Goal: Task Accomplishment & Management: Complete application form

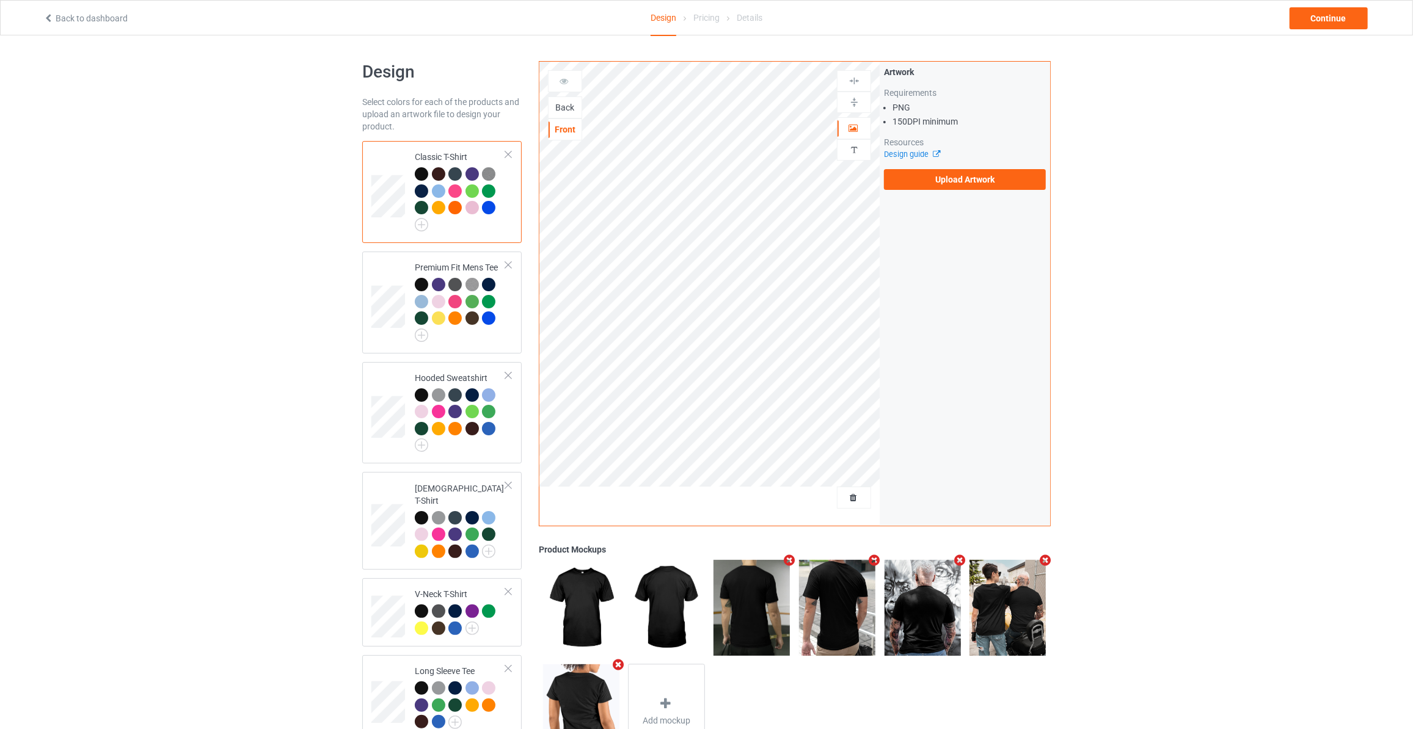
click at [563, 103] on div "Back" at bounding box center [565, 107] width 33 height 12
click at [972, 180] on label "Upload Artwork" at bounding box center [965, 179] width 162 height 21
click at [0, 0] on input "Upload Artwork" at bounding box center [0, 0] width 0 height 0
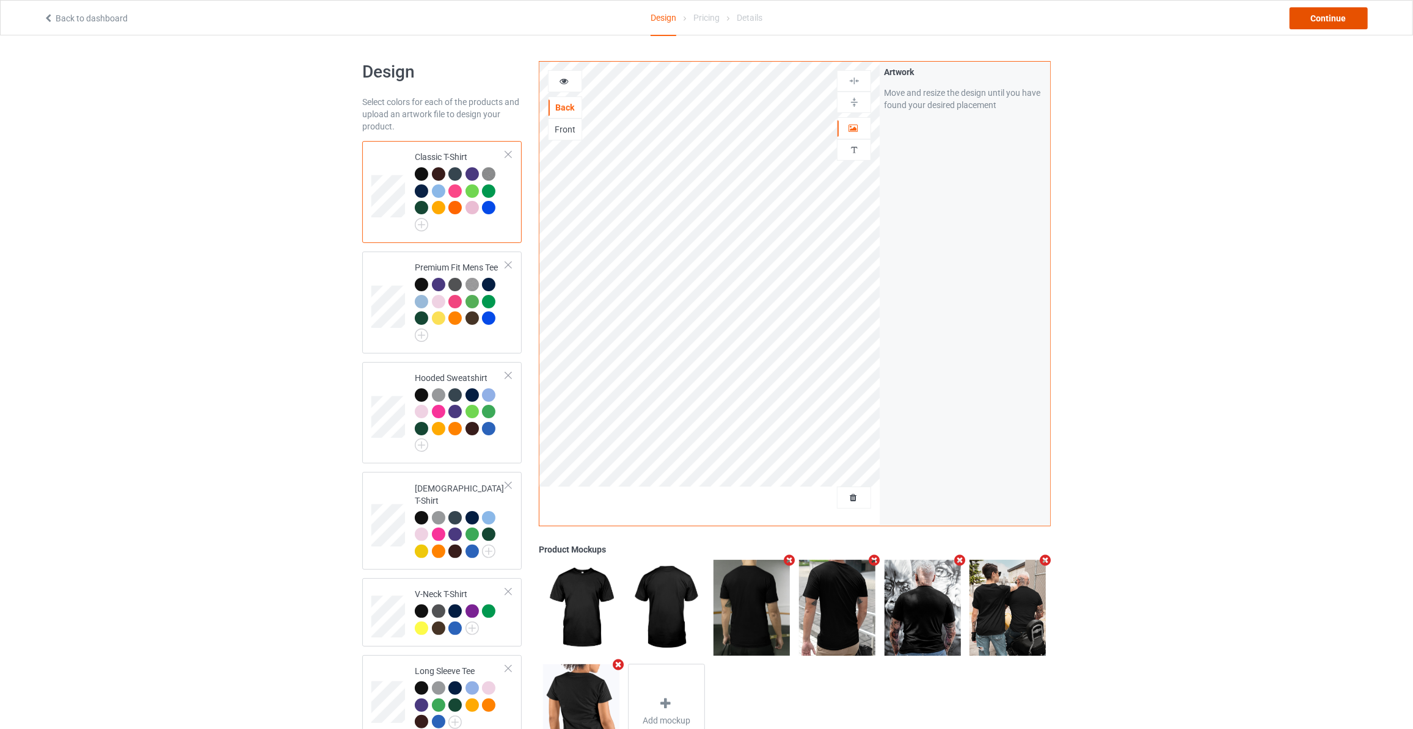
click at [1325, 12] on div "Continue" at bounding box center [1329, 18] width 78 height 22
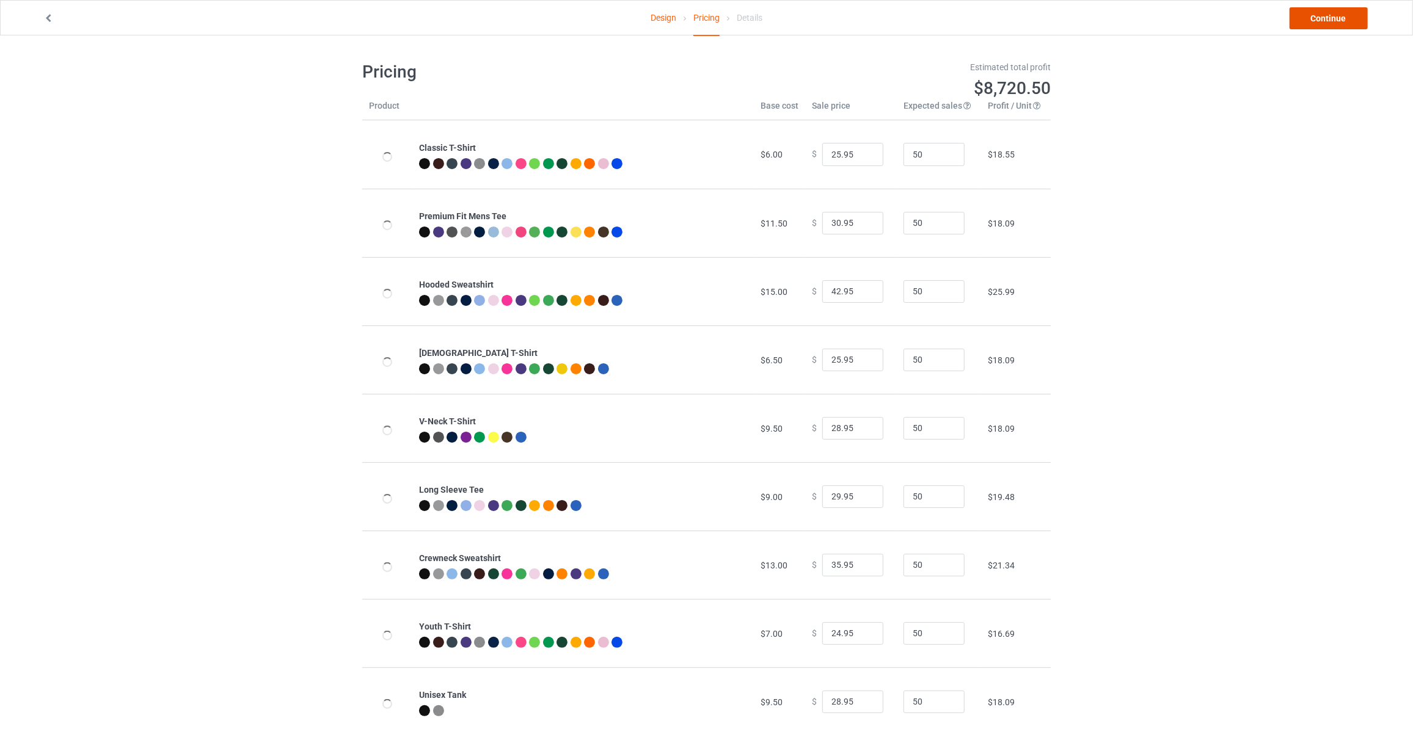
click at [1325, 13] on link "Continue" at bounding box center [1329, 18] width 78 height 22
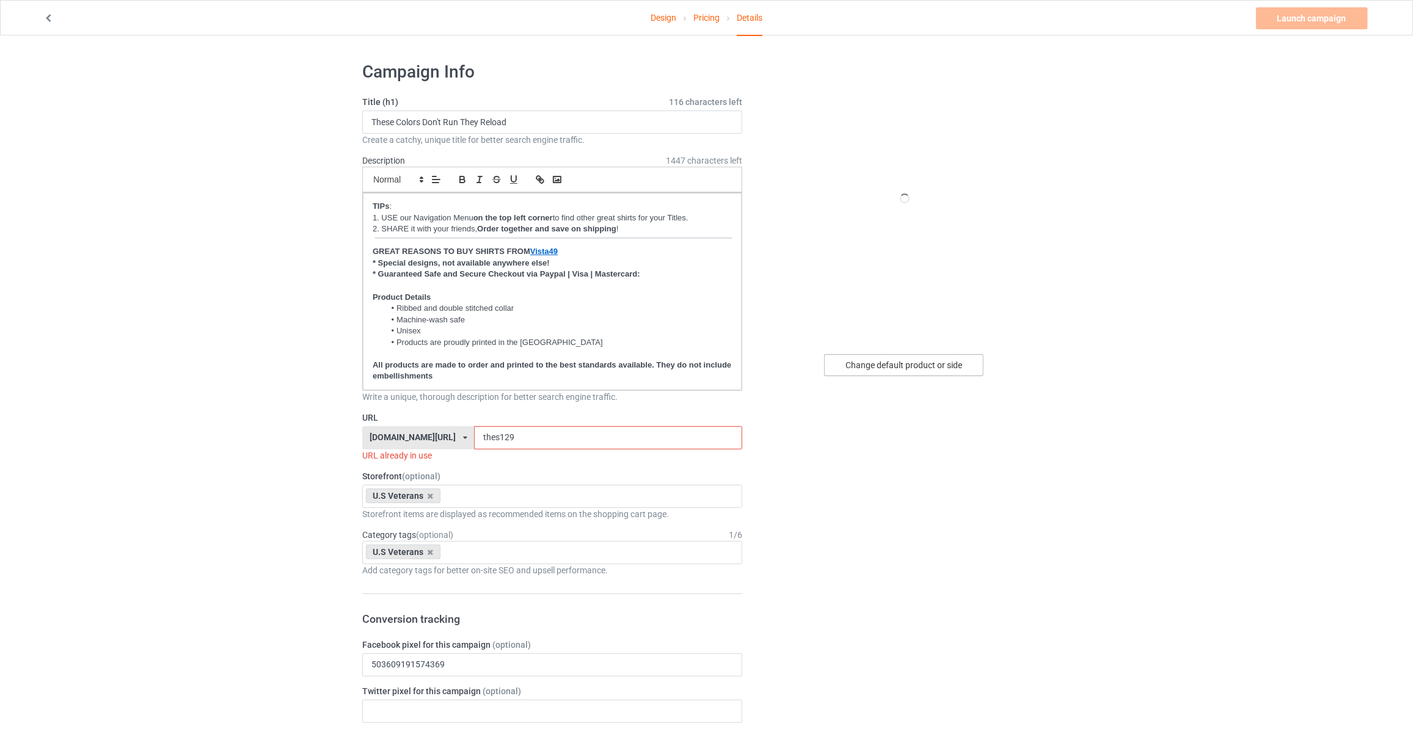
click at [927, 368] on div "Change default product or side" at bounding box center [903, 365] width 159 height 22
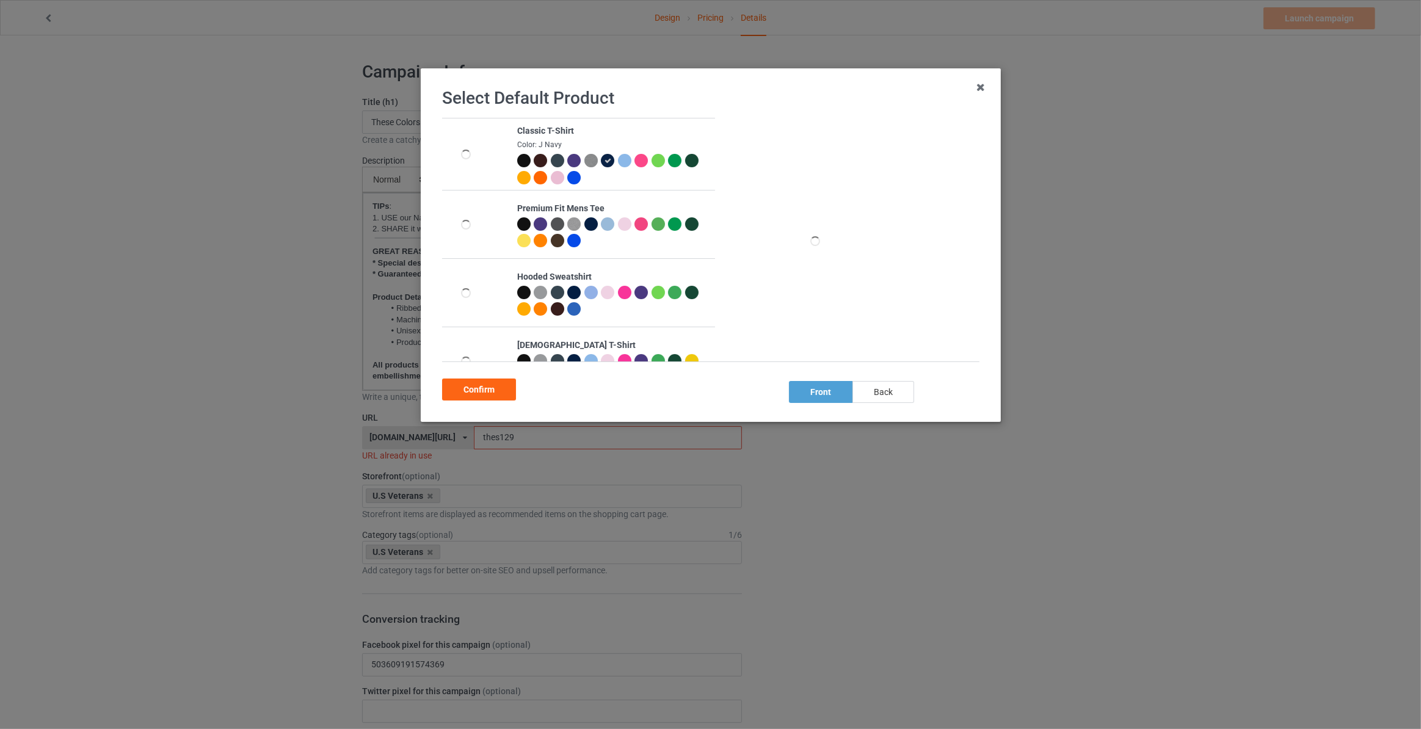
click at [878, 393] on div "back" at bounding box center [884, 392] width 62 height 22
click at [497, 394] on div "Confirm" at bounding box center [479, 390] width 74 height 22
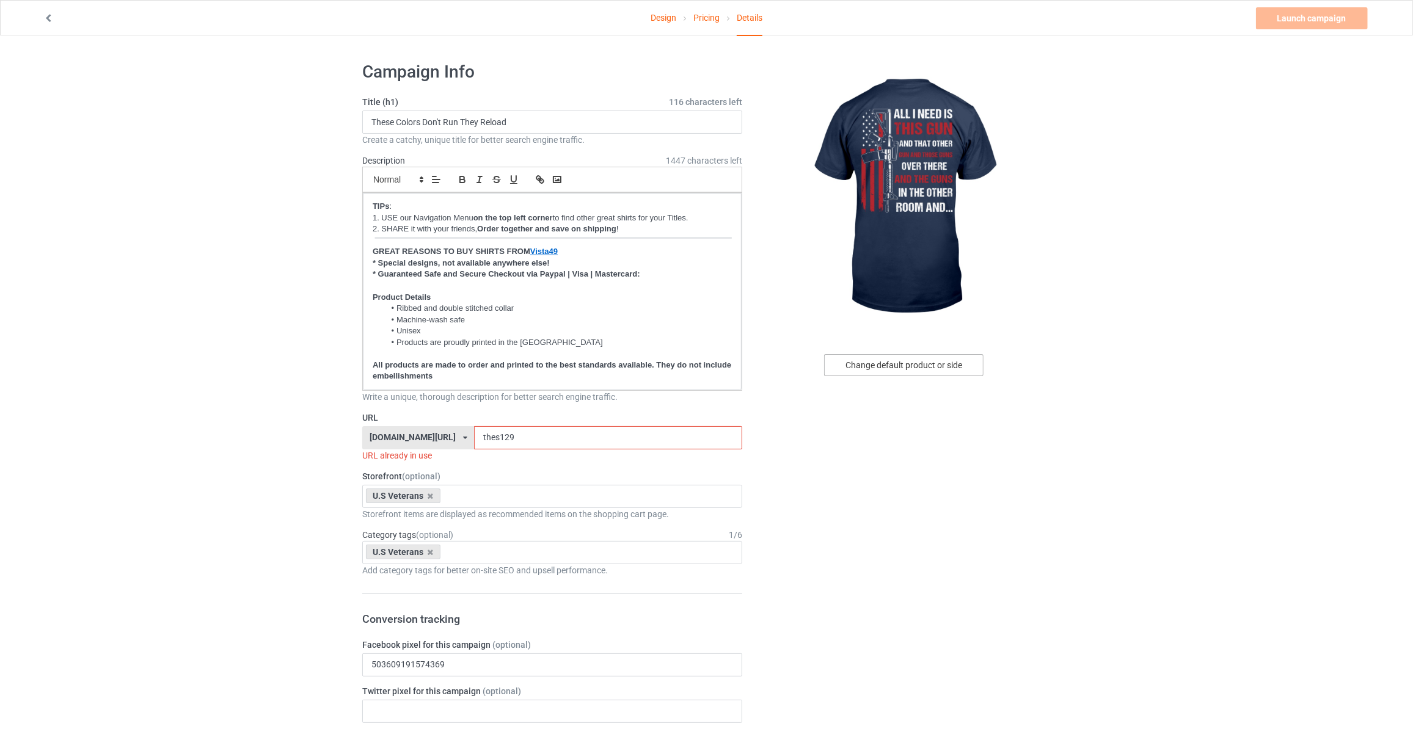
click at [892, 360] on div "Change default product or side" at bounding box center [903, 365] width 159 height 22
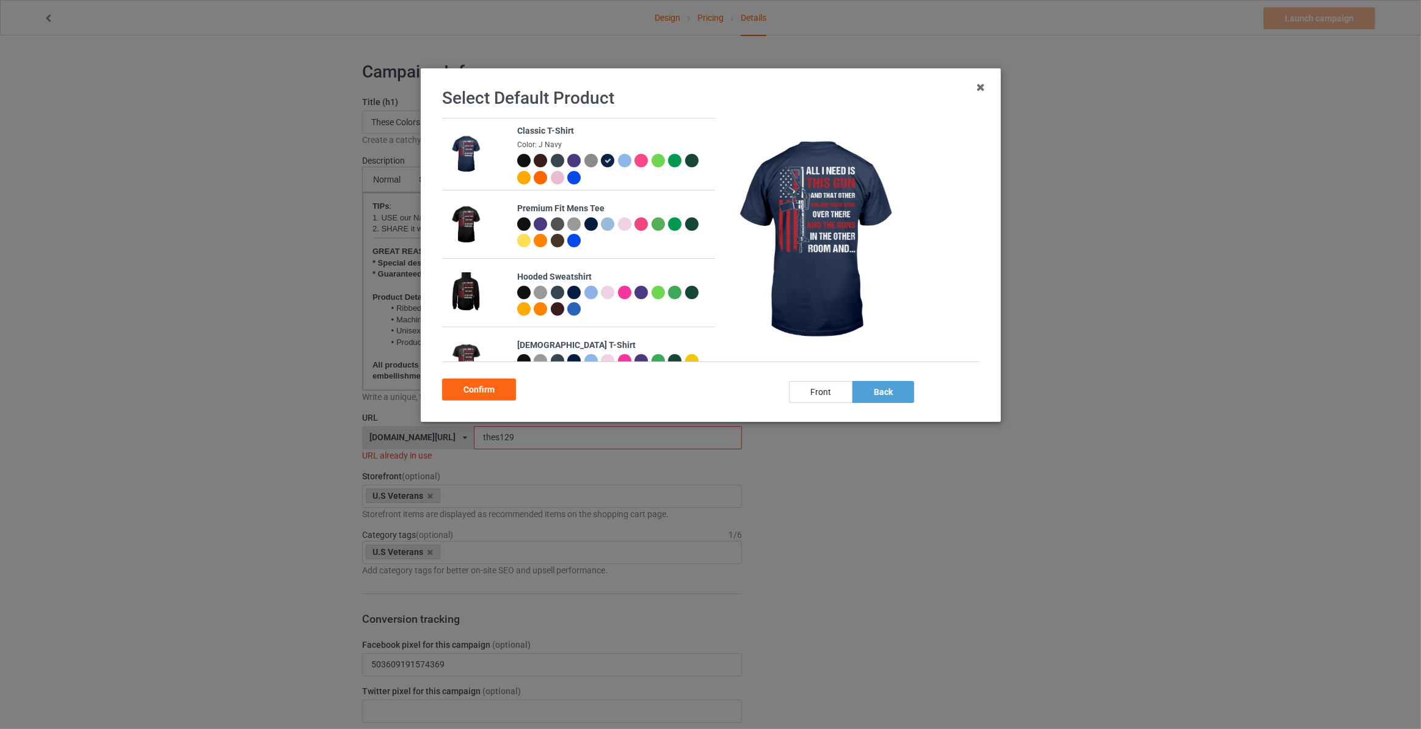
click at [523, 162] on div at bounding box center [523, 160] width 13 height 13
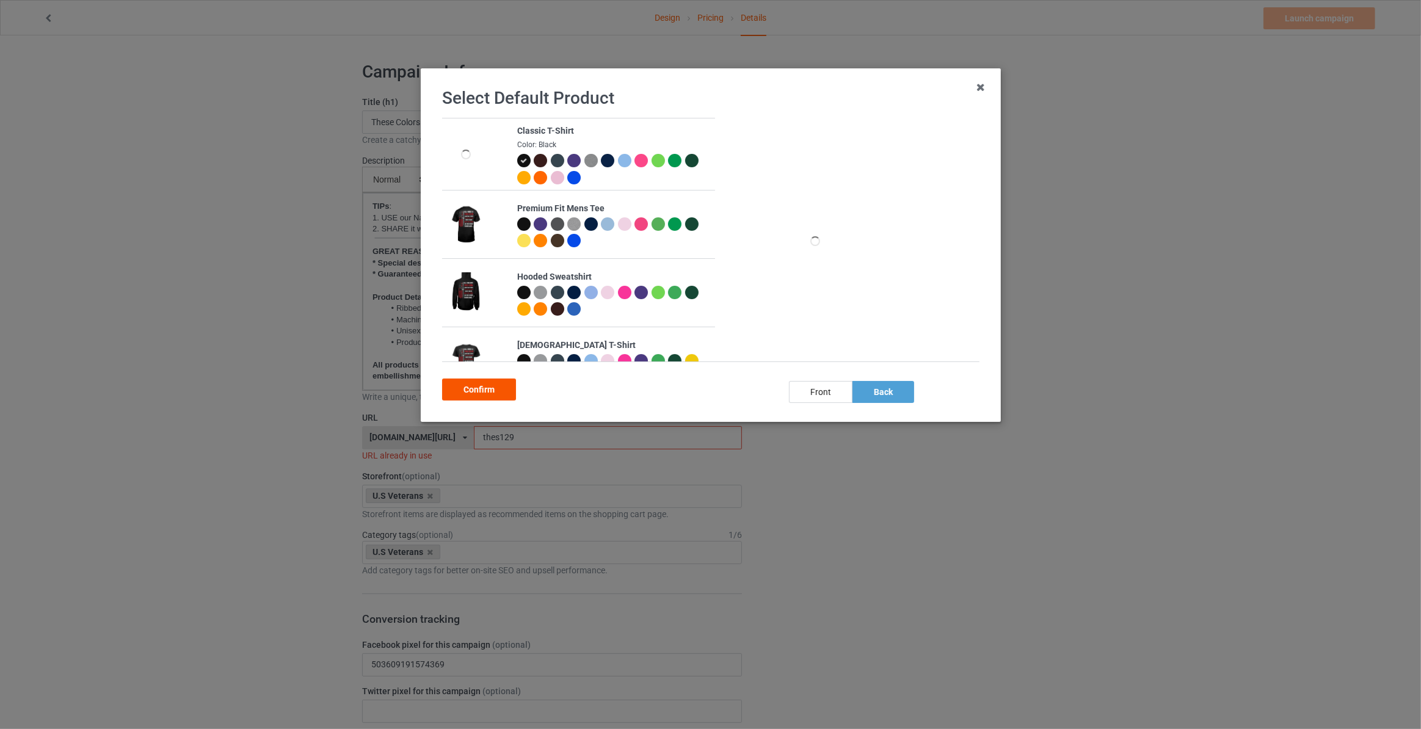
click at [468, 387] on div "Confirm" at bounding box center [479, 390] width 74 height 22
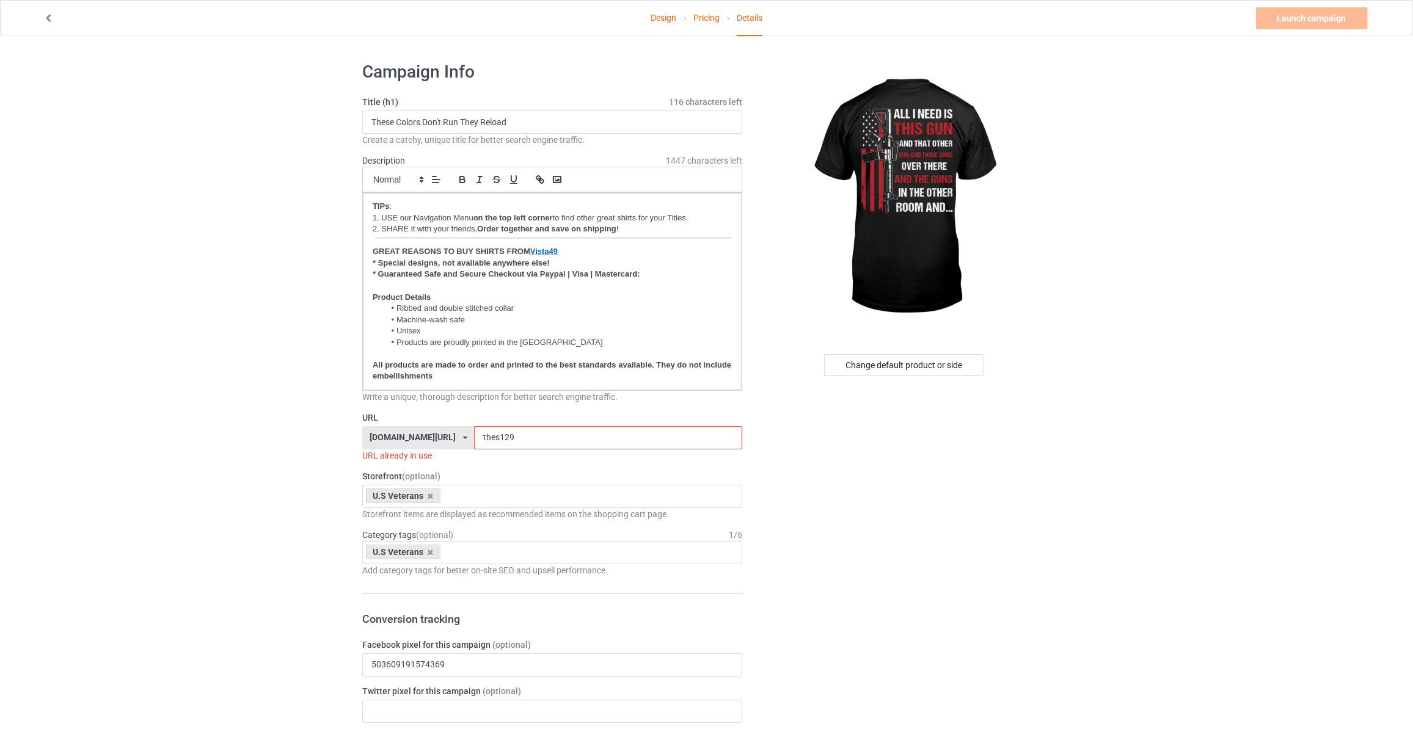
click at [511, 105] on label "Title (h1) 116 characters left" at bounding box center [552, 102] width 380 height 12
click at [526, 122] on input "These Colors Don't Run They Reload" at bounding box center [552, 122] width 380 height 23
type input "All I Need Is This Gun And That Other Gun And Those Guns Over There And The Gun…"
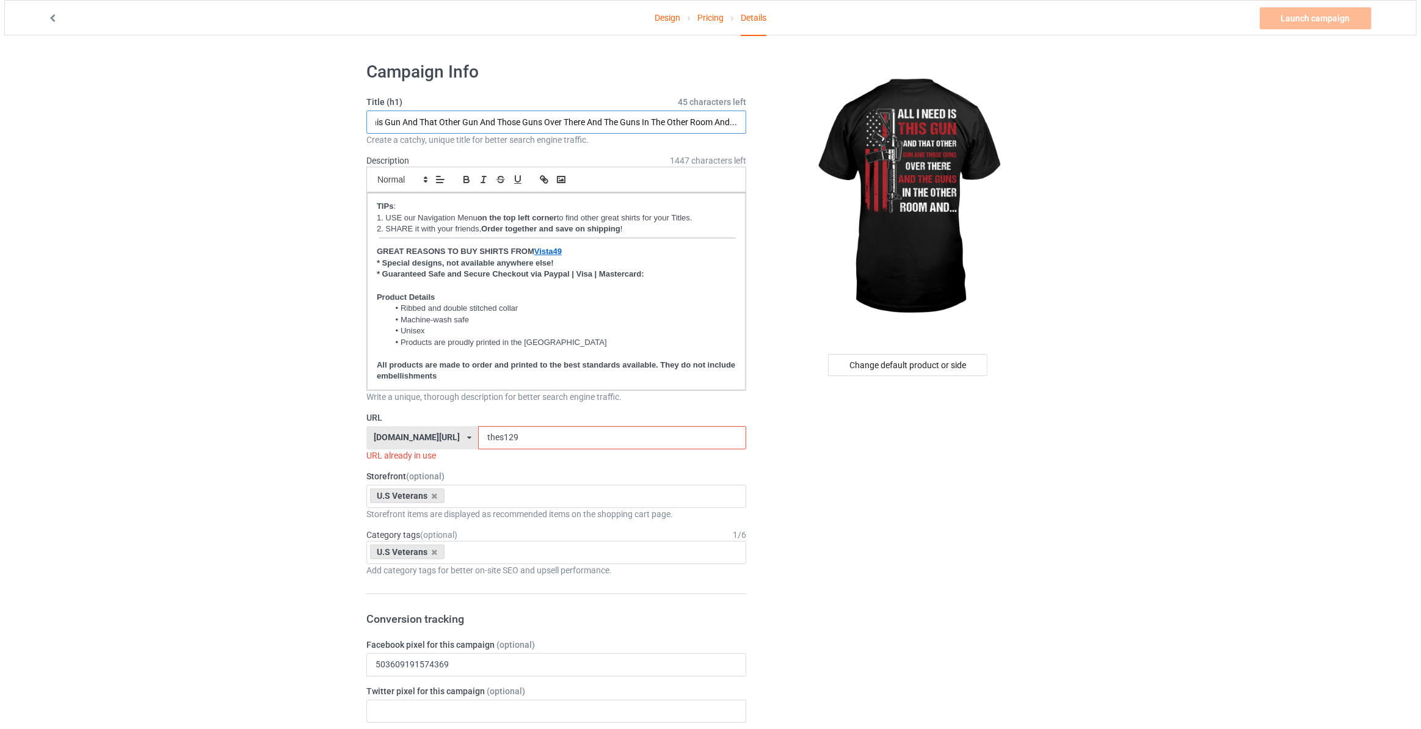
scroll to position [0, 0]
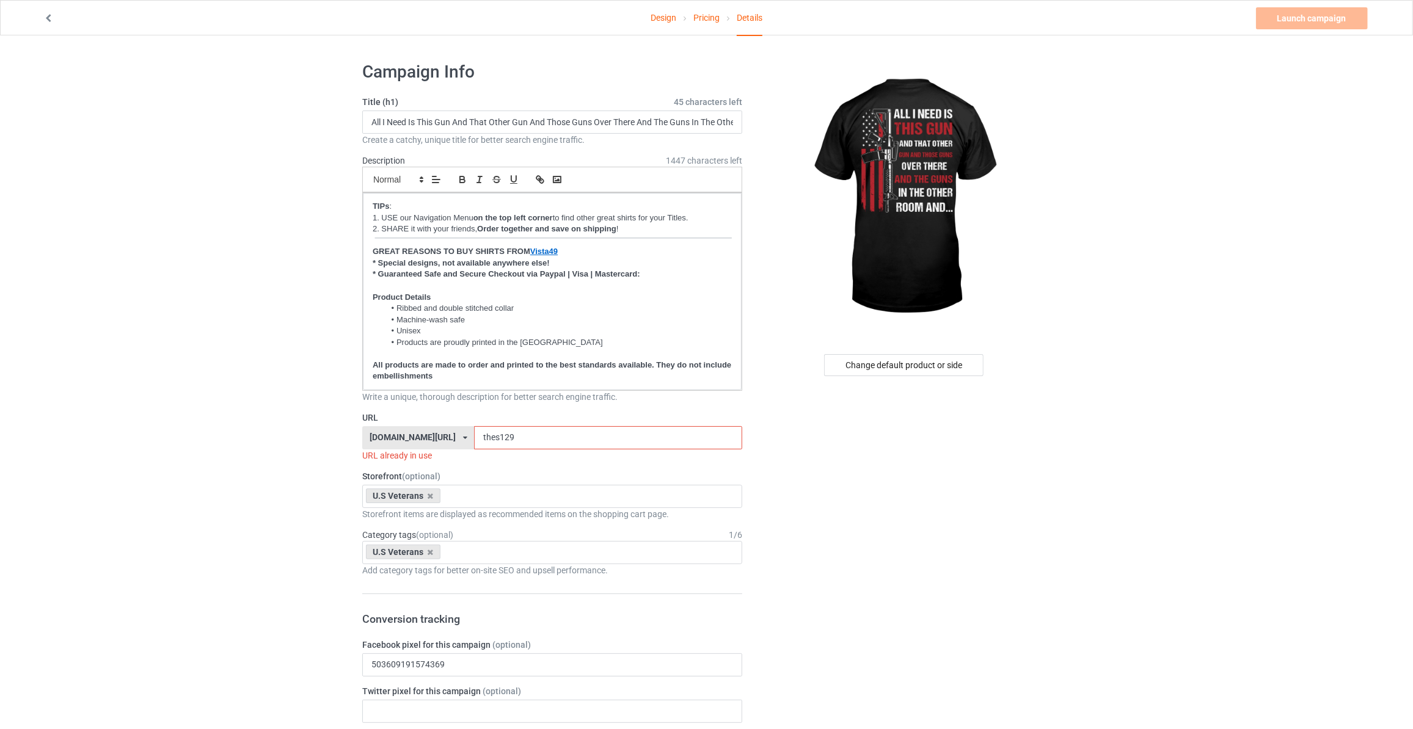
drag, startPoint x: 520, startPoint y: 439, endPoint x: 135, endPoint y: 411, distance: 386.4
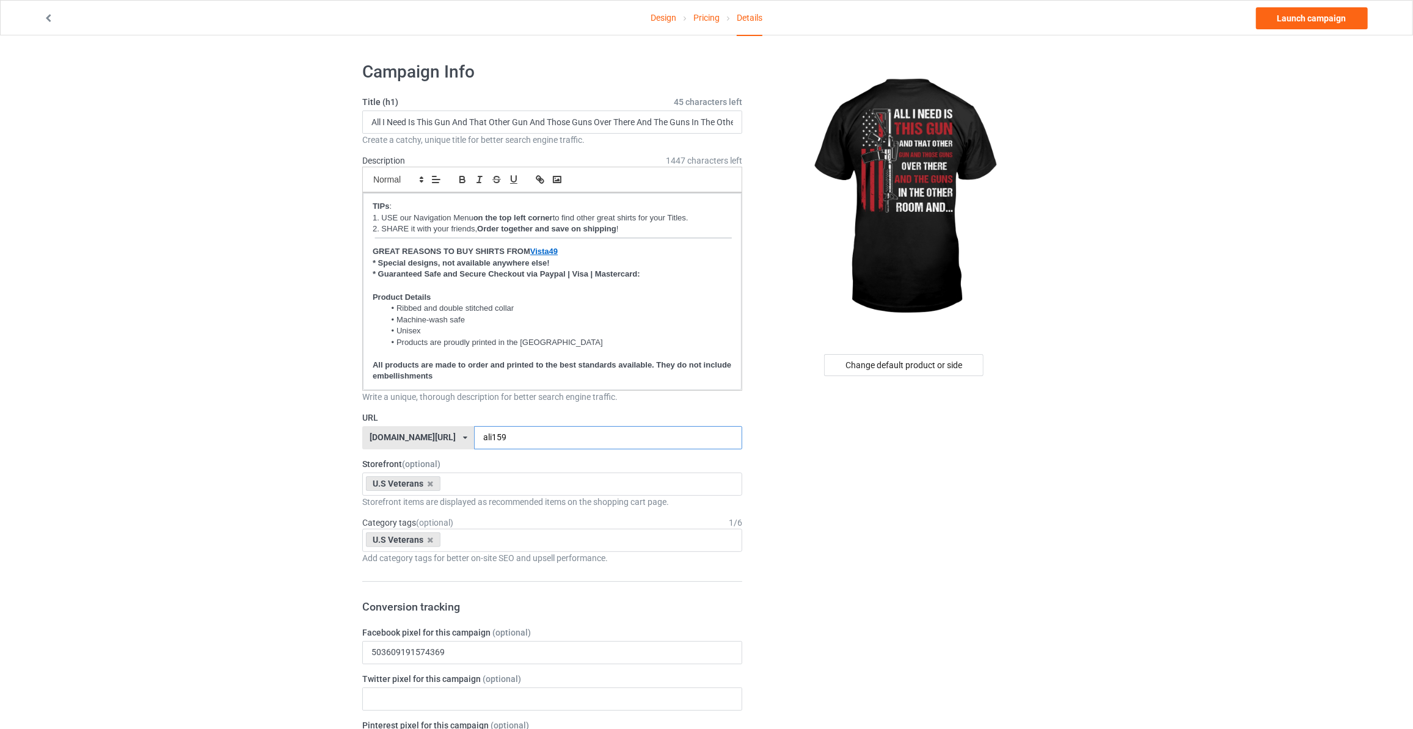
type input "ali159"
click at [1305, 19] on link "Launch campaign" at bounding box center [1312, 18] width 112 height 22
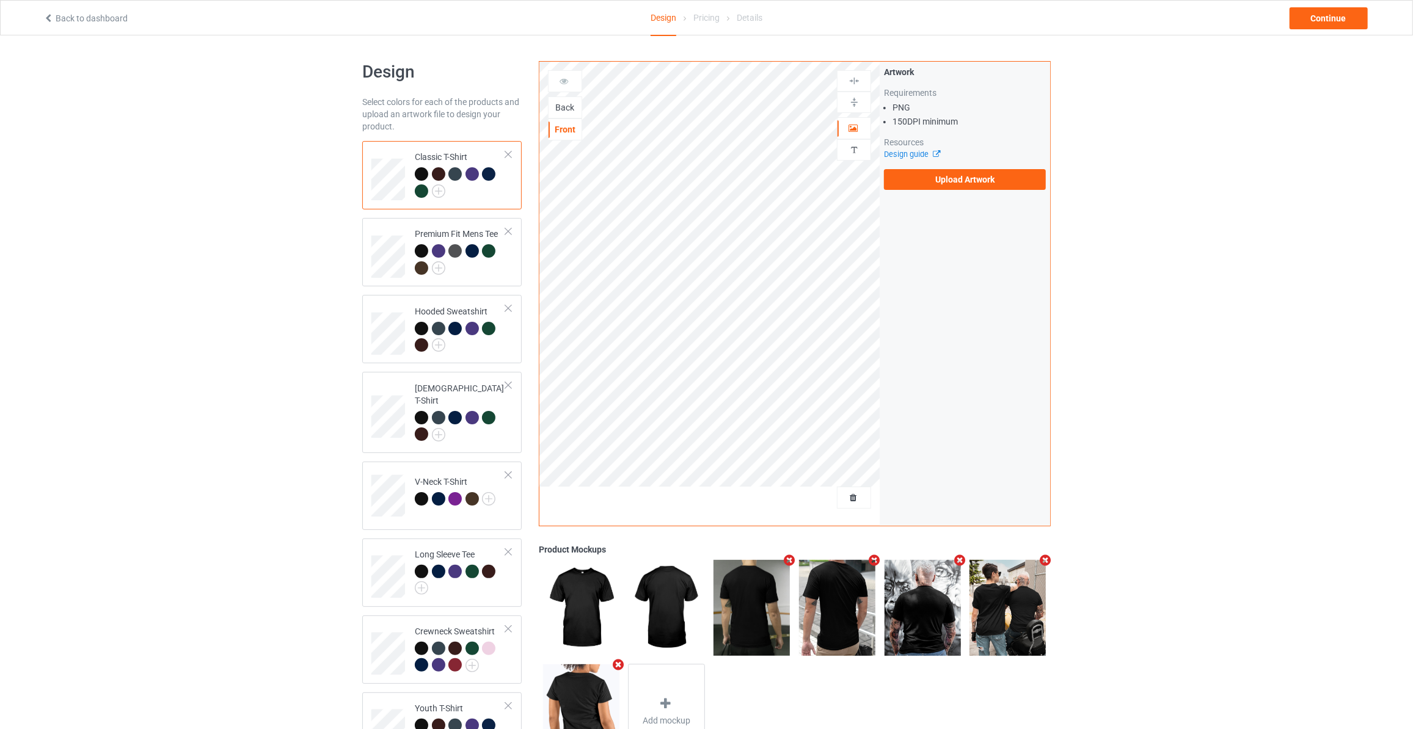
click at [564, 105] on div "Back" at bounding box center [565, 107] width 33 height 12
click at [966, 183] on label "Upload Artwork" at bounding box center [965, 179] width 162 height 21
click at [0, 0] on input "Upload Artwork" at bounding box center [0, 0] width 0 height 0
click at [938, 181] on label "Upload Artwork" at bounding box center [965, 179] width 162 height 21
click at [0, 0] on input "Upload Artwork" at bounding box center [0, 0] width 0 height 0
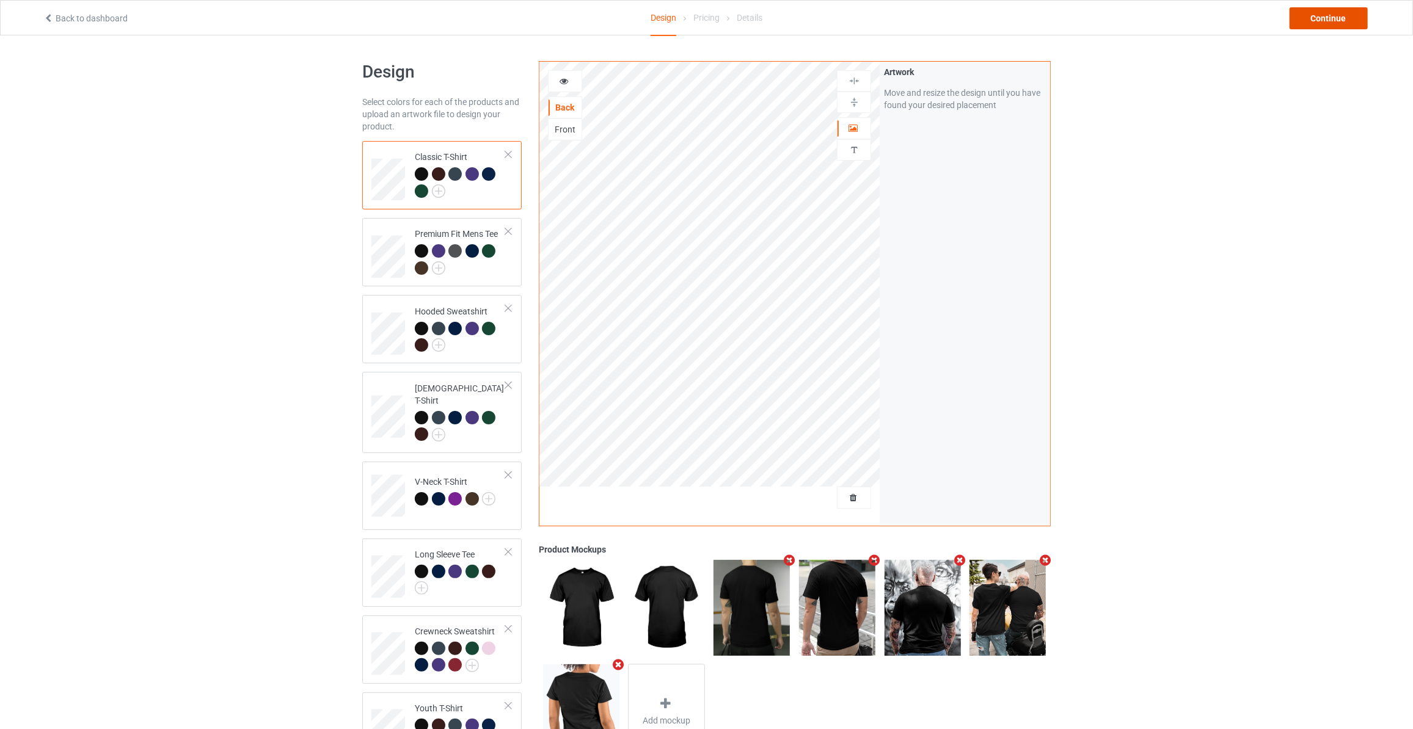
click at [1337, 20] on div "Continue" at bounding box center [1329, 18] width 78 height 22
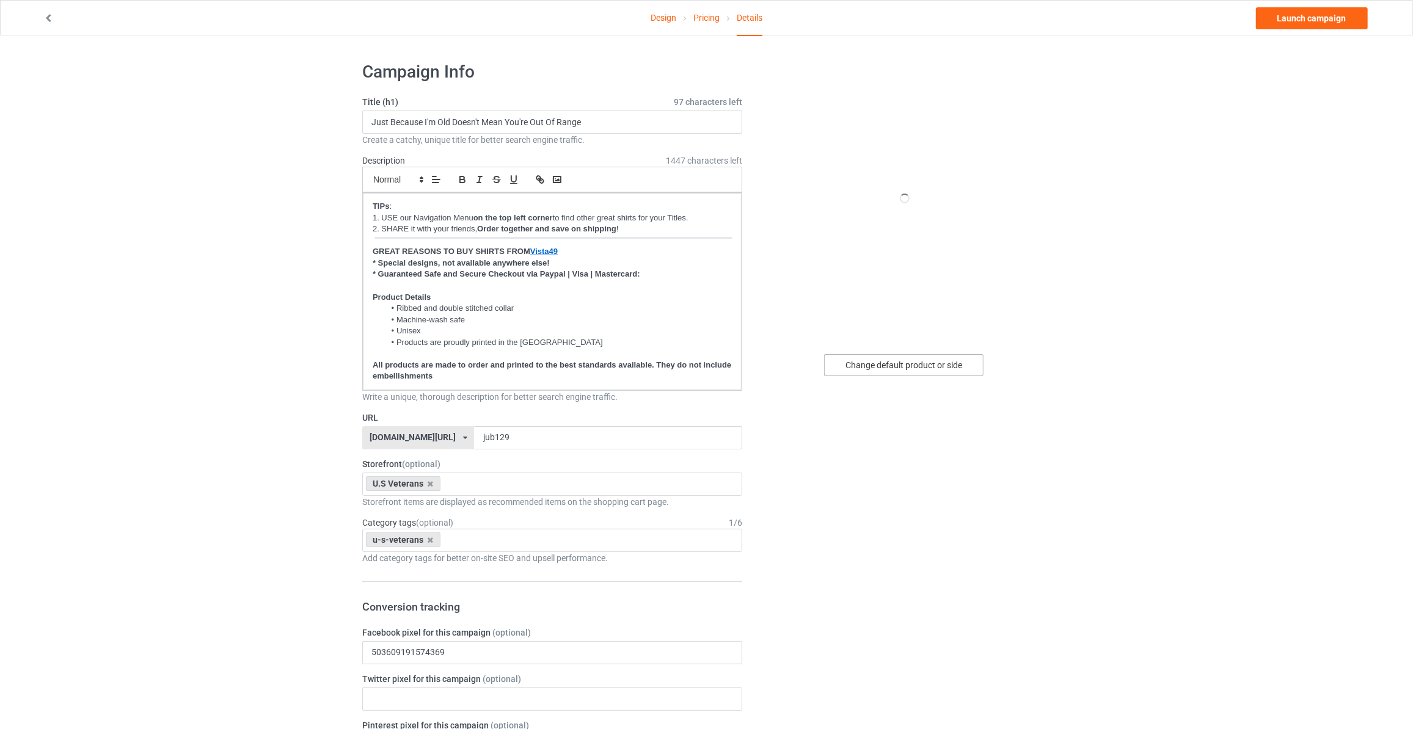
click at [928, 360] on div "Change default product or side" at bounding box center [903, 365] width 159 height 22
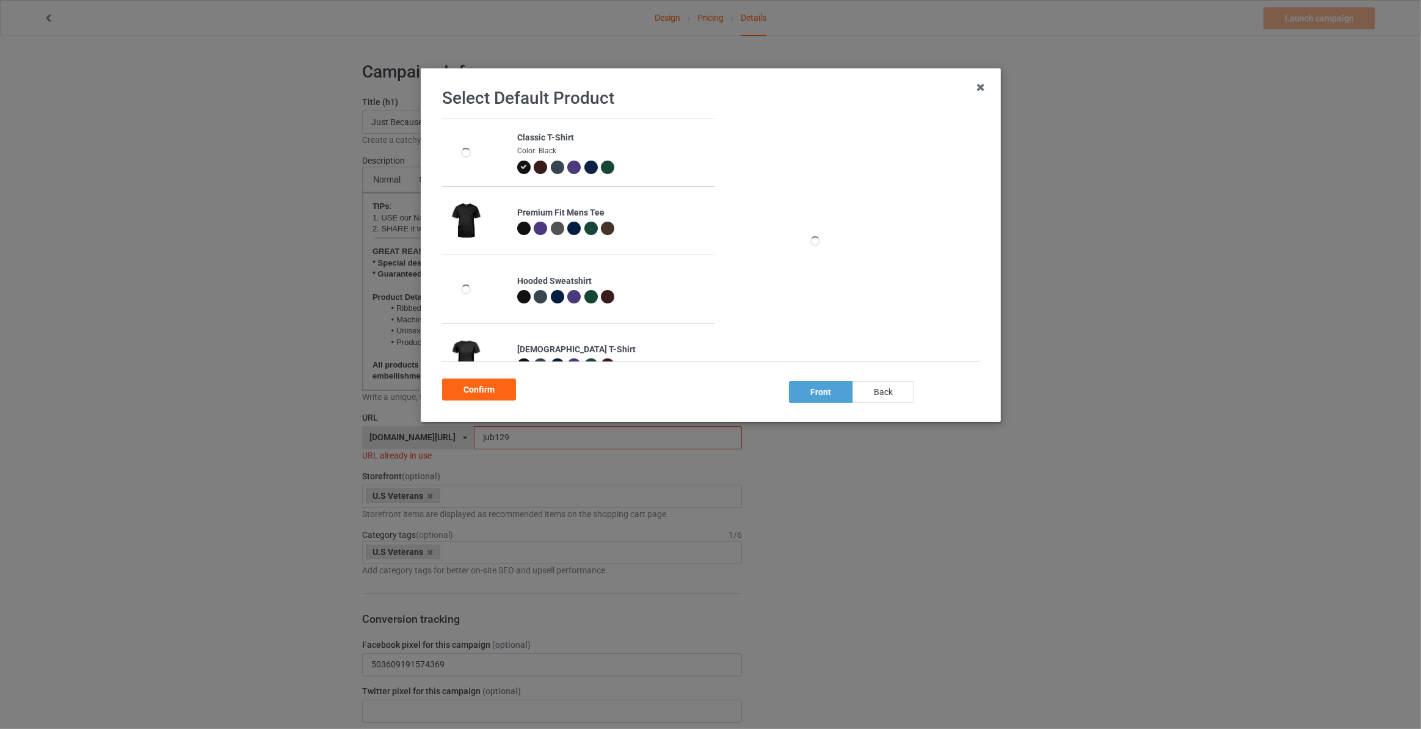
click at [908, 392] on div "back" at bounding box center [884, 392] width 62 height 22
click at [478, 381] on div "Confirm" at bounding box center [479, 390] width 74 height 22
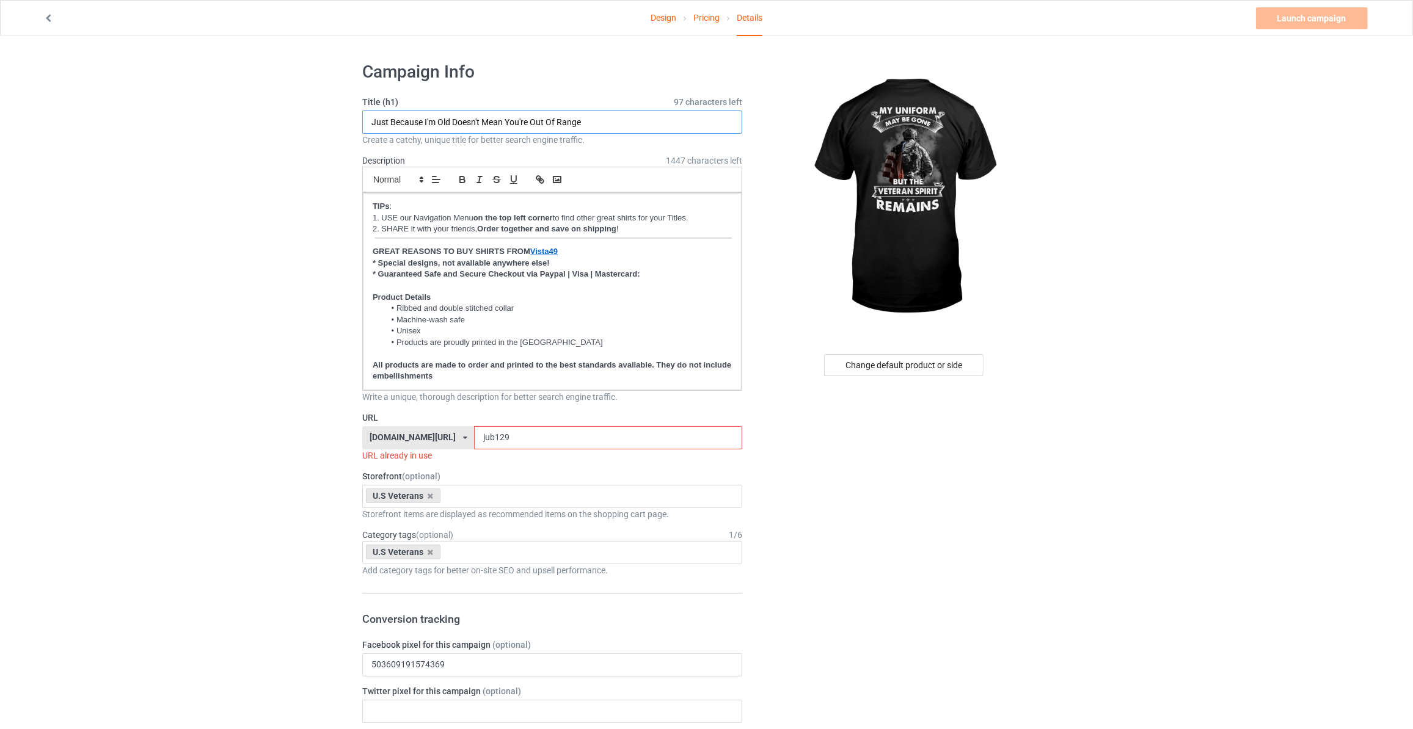
click at [494, 122] on input "Just Because I'm Old Doesn't Mean You're Out Of Range" at bounding box center [552, 122] width 380 height 23
type input "My Uniform May Be Gone But The Veteran Spirit Remains"
drag, startPoint x: 491, startPoint y: 437, endPoint x: 235, endPoint y: 418, distance: 256.6
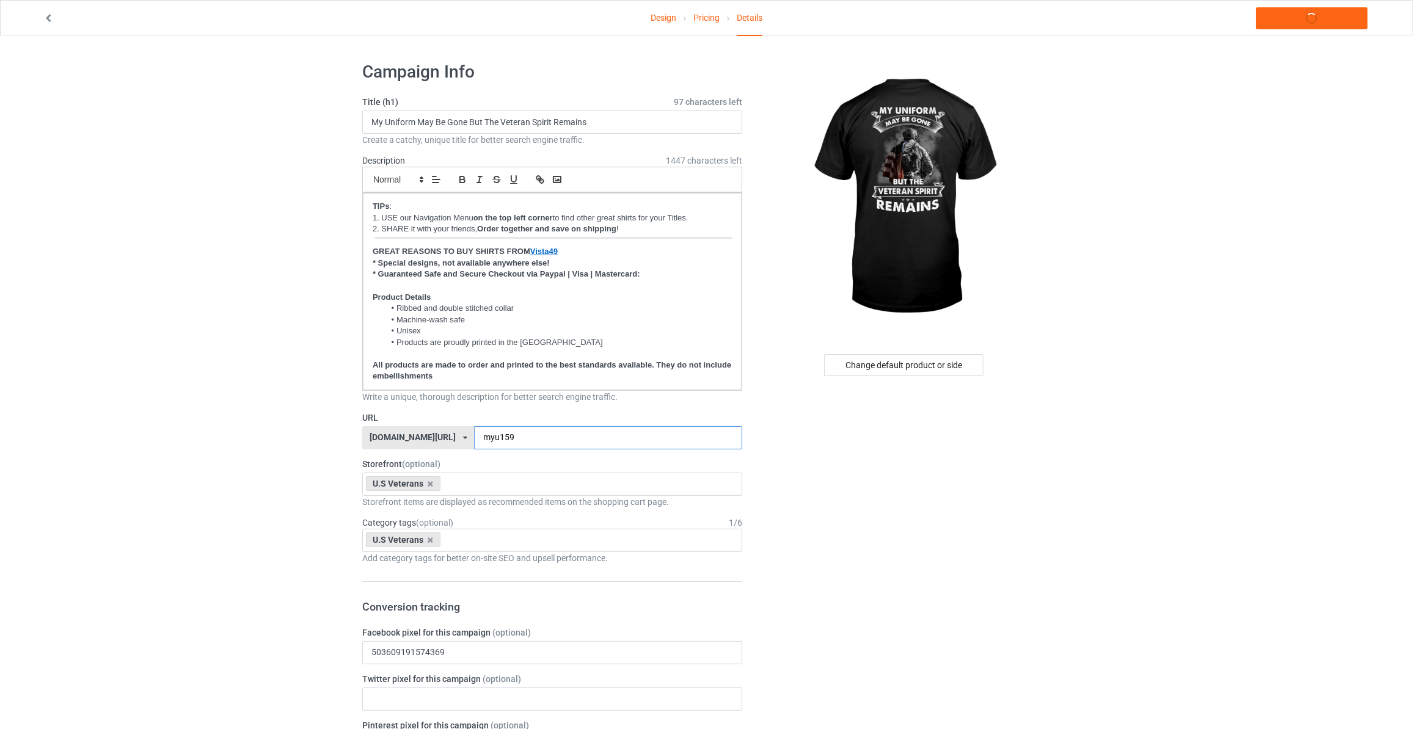
type input "myu159"
click at [1296, 27] on link "Launch campaign" at bounding box center [1312, 18] width 112 height 22
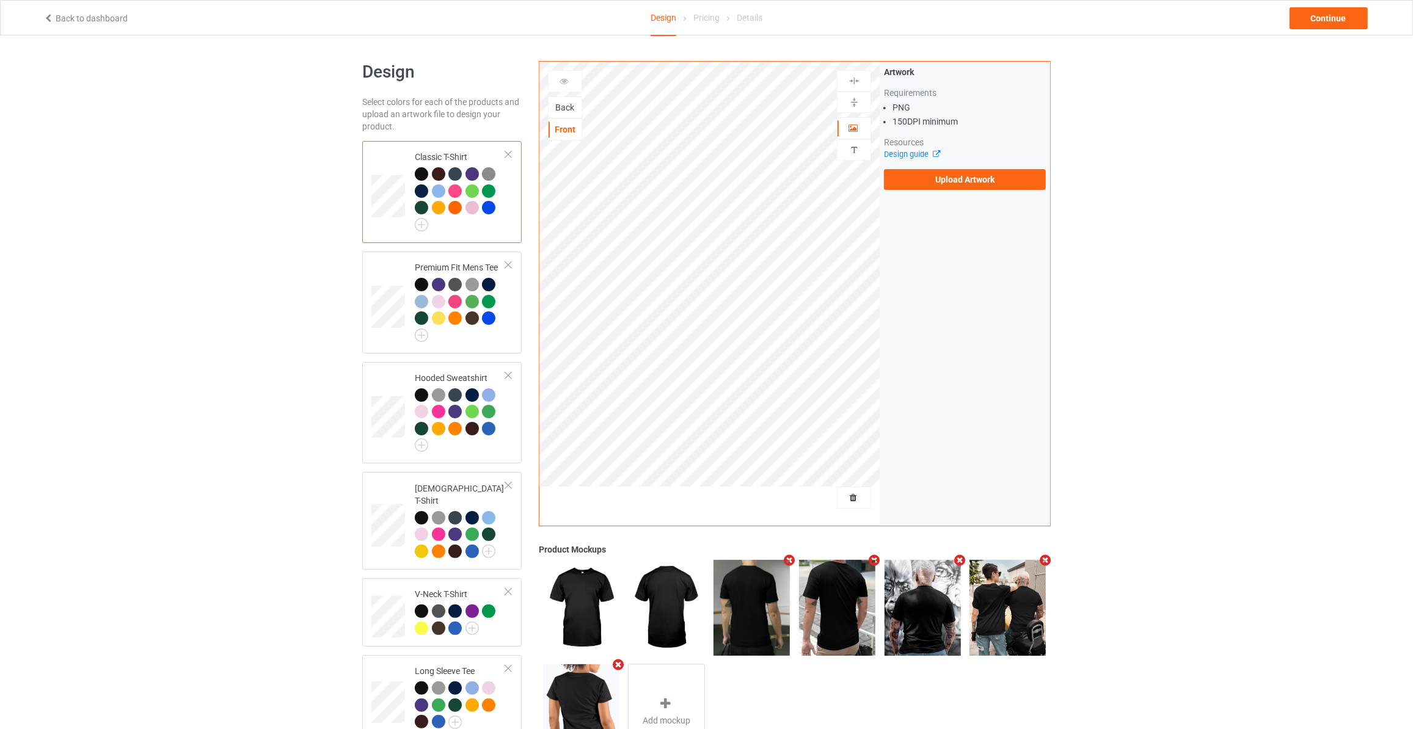
click at [568, 103] on div "Back" at bounding box center [565, 107] width 33 height 12
click at [932, 170] on label "Upload Artwork" at bounding box center [965, 179] width 162 height 21
click at [0, 0] on input "Upload Artwork" at bounding box center [0, 0] width 0 height 0
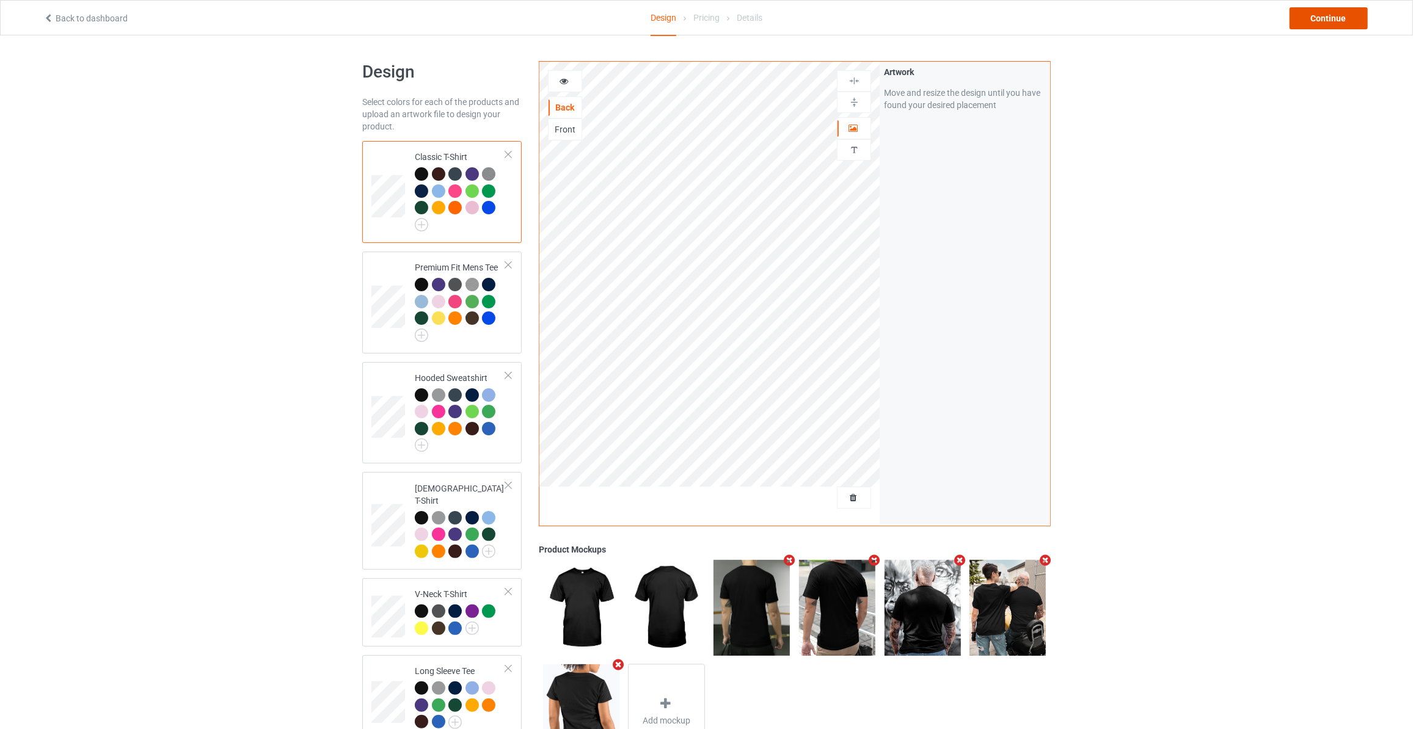
click at [1337, 26] on div "Continue" at bounding box center [1329, 18] width 78 height 22
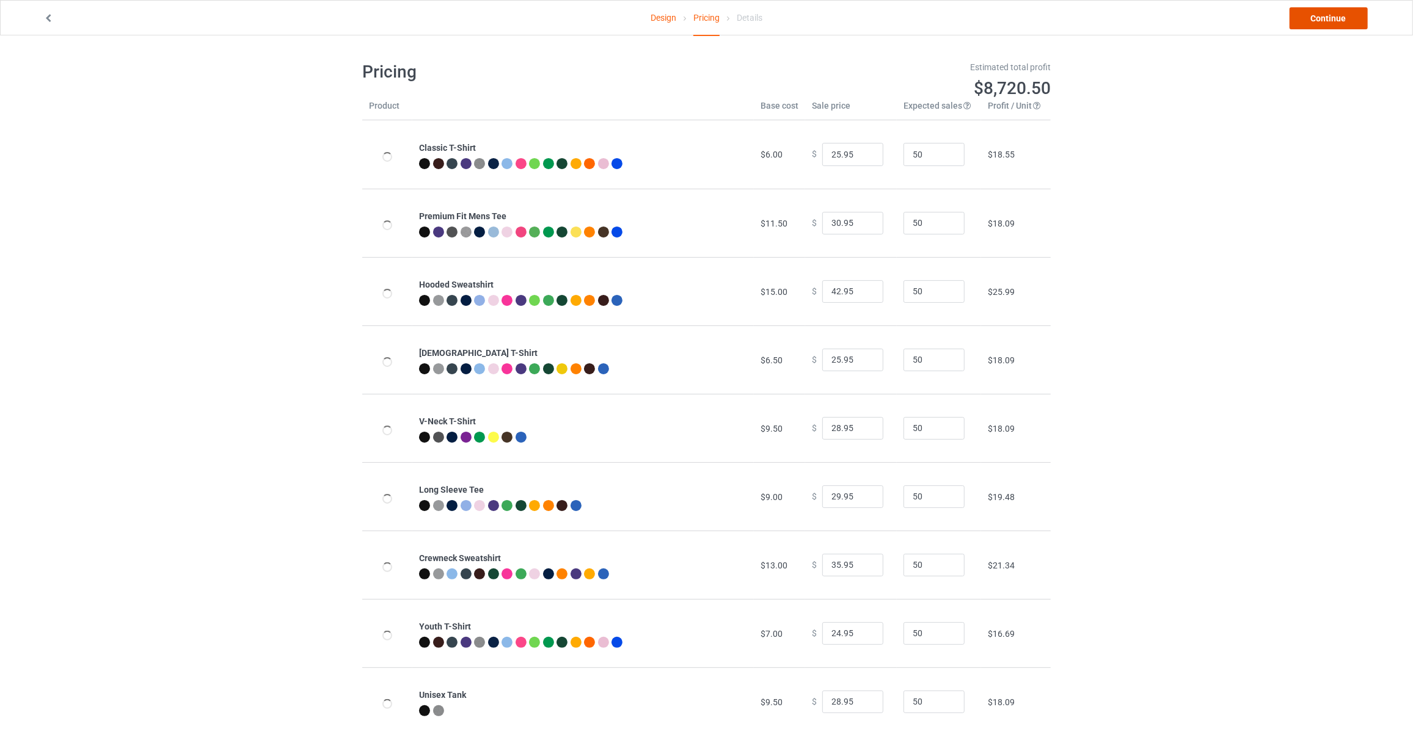
click at [1346, 16] on link "Continue" at bounding box center [1329, 18] width 78 height 22
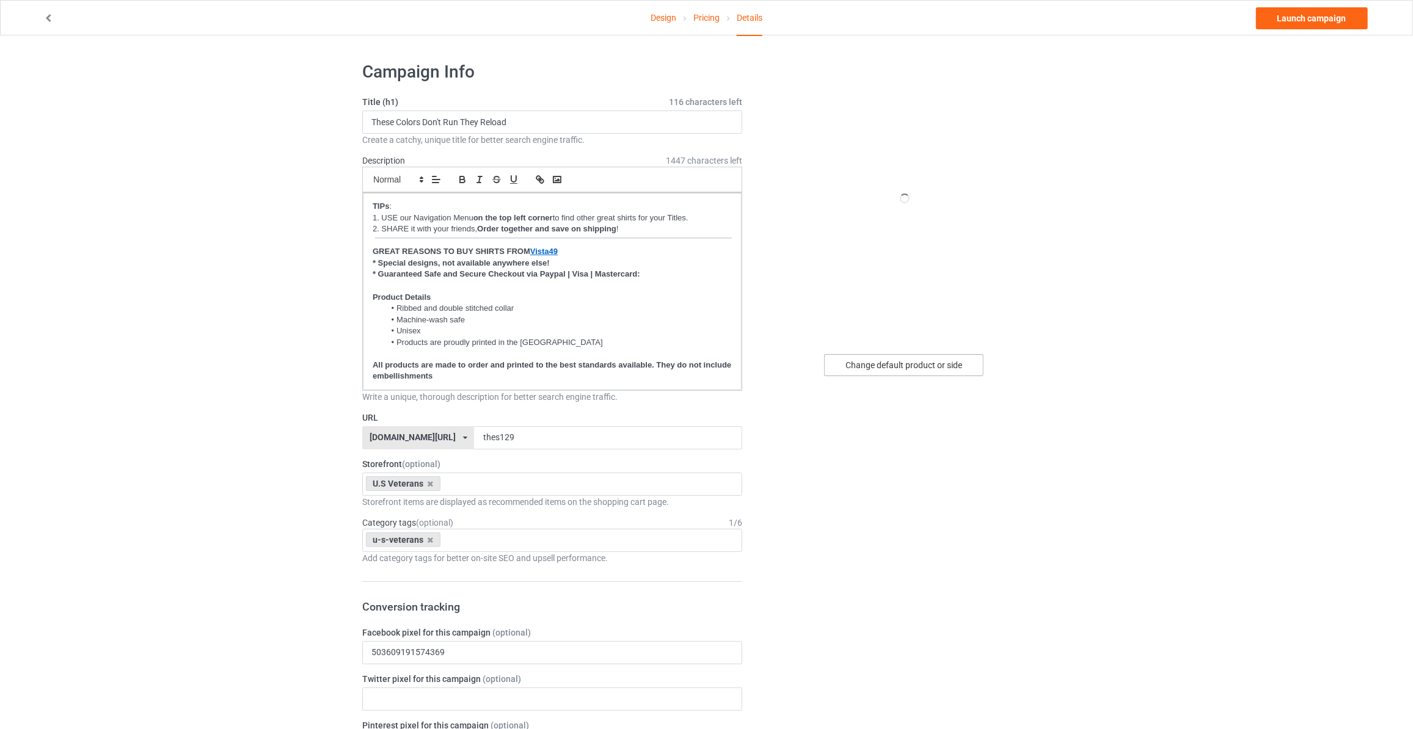
click at [938, 360] on div "Change default product or side" at bounding box center [903, 365] width 159 height 22
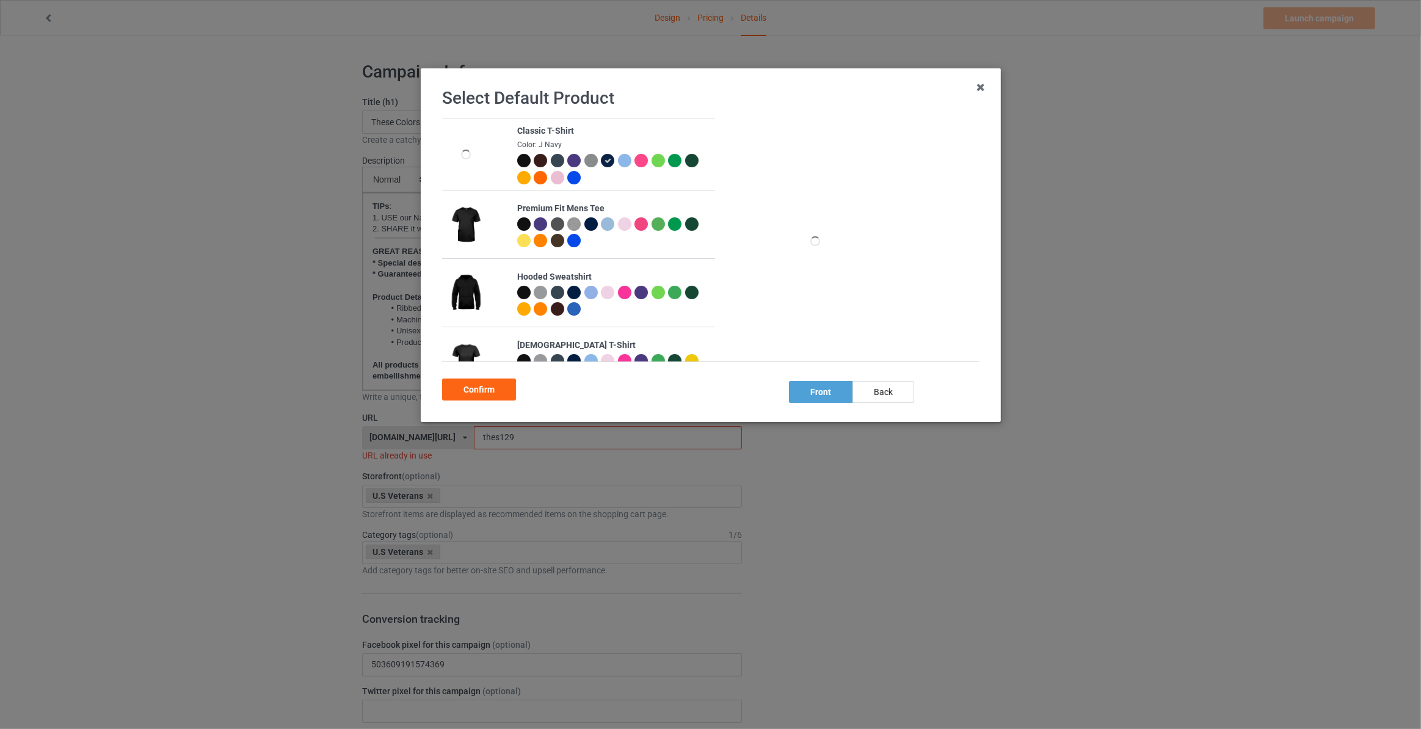
click at [906, 395] on div "back" at bounding box center [884, 392] width 62 height 22
click at [528, 160] on div at bounding box center [525, 162] width 17 height 17
click at [471, 386] on div "Confirm" at bounding box center [479, 390] width 74 height 22
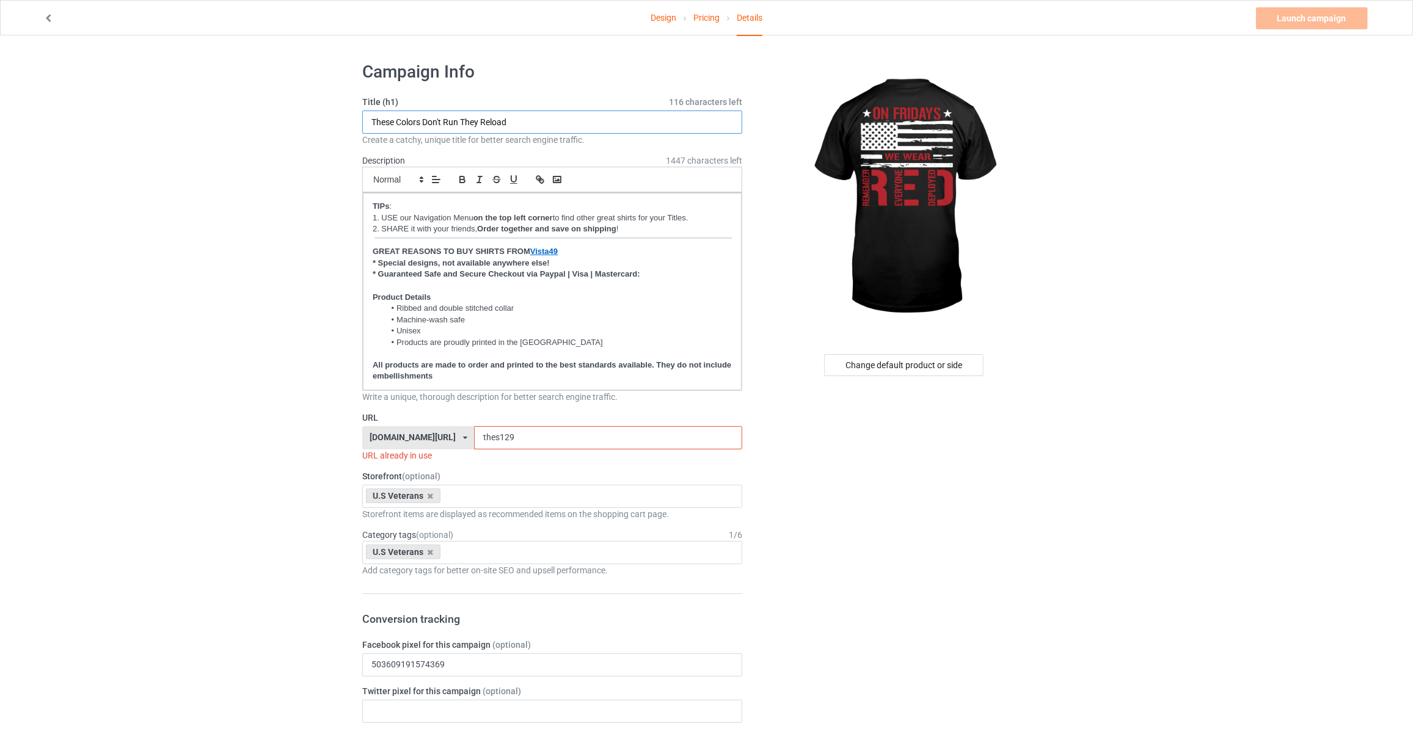
click at [530, 119] on input "These Colors Don't Run They Reload" at bounding box center [552, 122] width 380 height 23
type input "O"
type input "On Fridays We Wear RED"
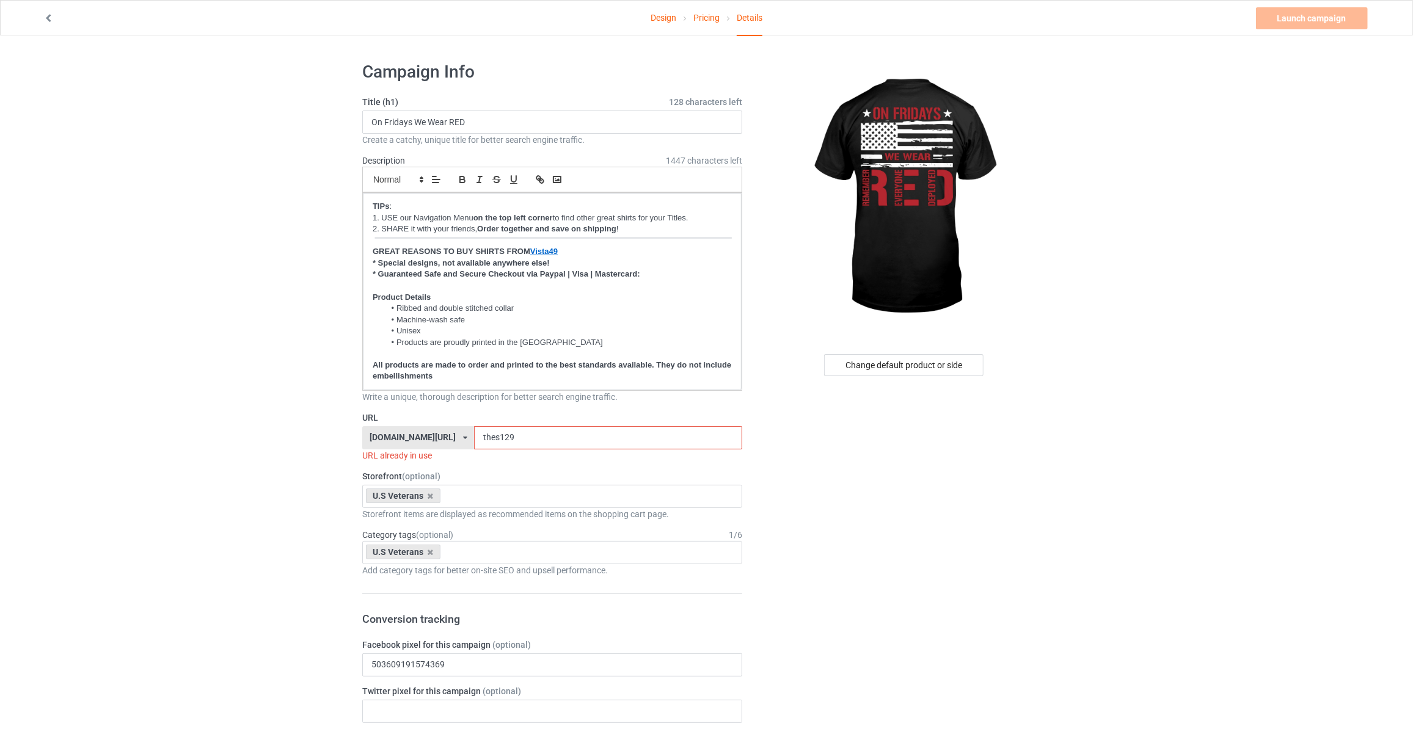
drag, startPoint x: 493, startPoint y: 434, endPoint x: 264, endPoint y: 415, distance: 229.3
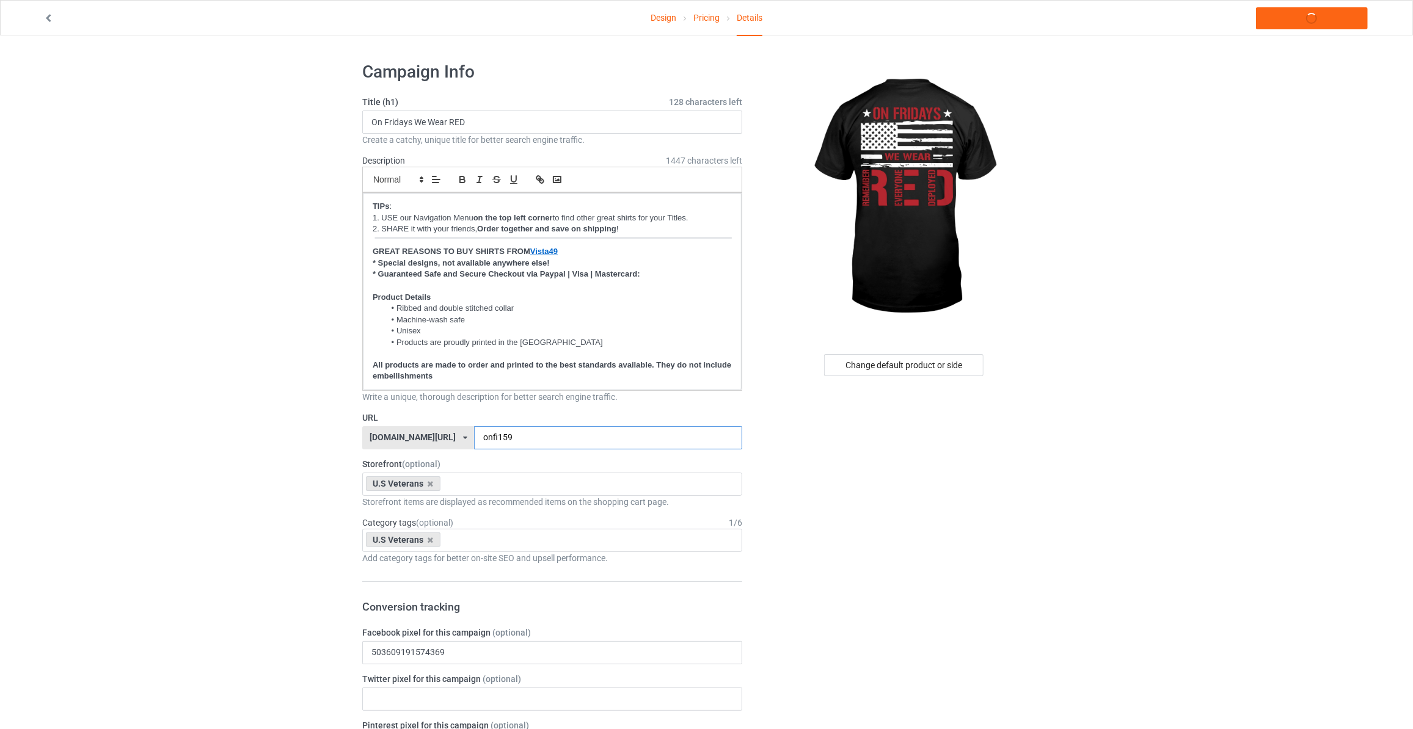
type input "onfi159"
click at [1304, 20] on link "Launch campaign" at bounding box center [1312, 18] width 112 height 22
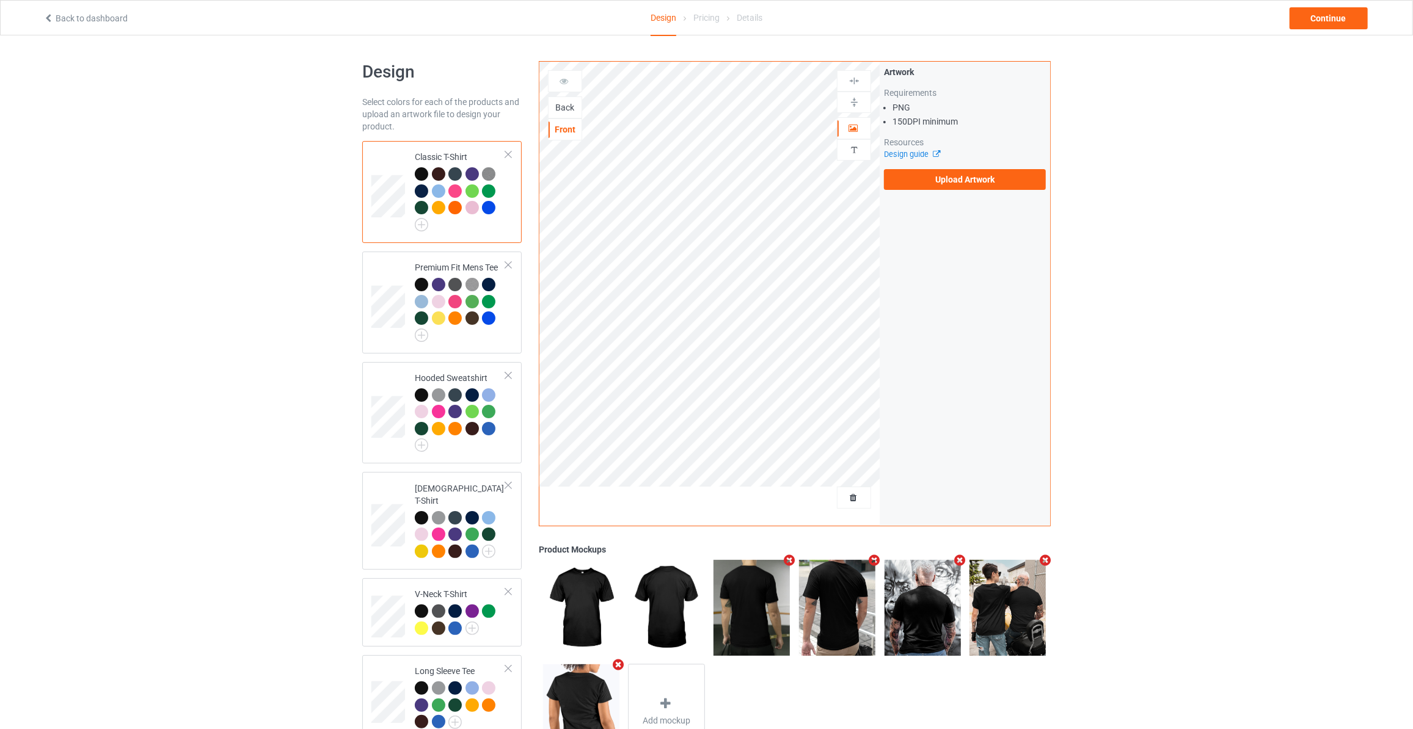
click at [564, 103] on div "Back" at bounding box center [565, 107] width 33 height 12
click at [982, 171] on label "Upload Artwork" at bounding box center [965, 179] width 162 height 21
click at [0, 0] on input "Upload Artwork" at bounding box center [0, 0] width 0 height 0
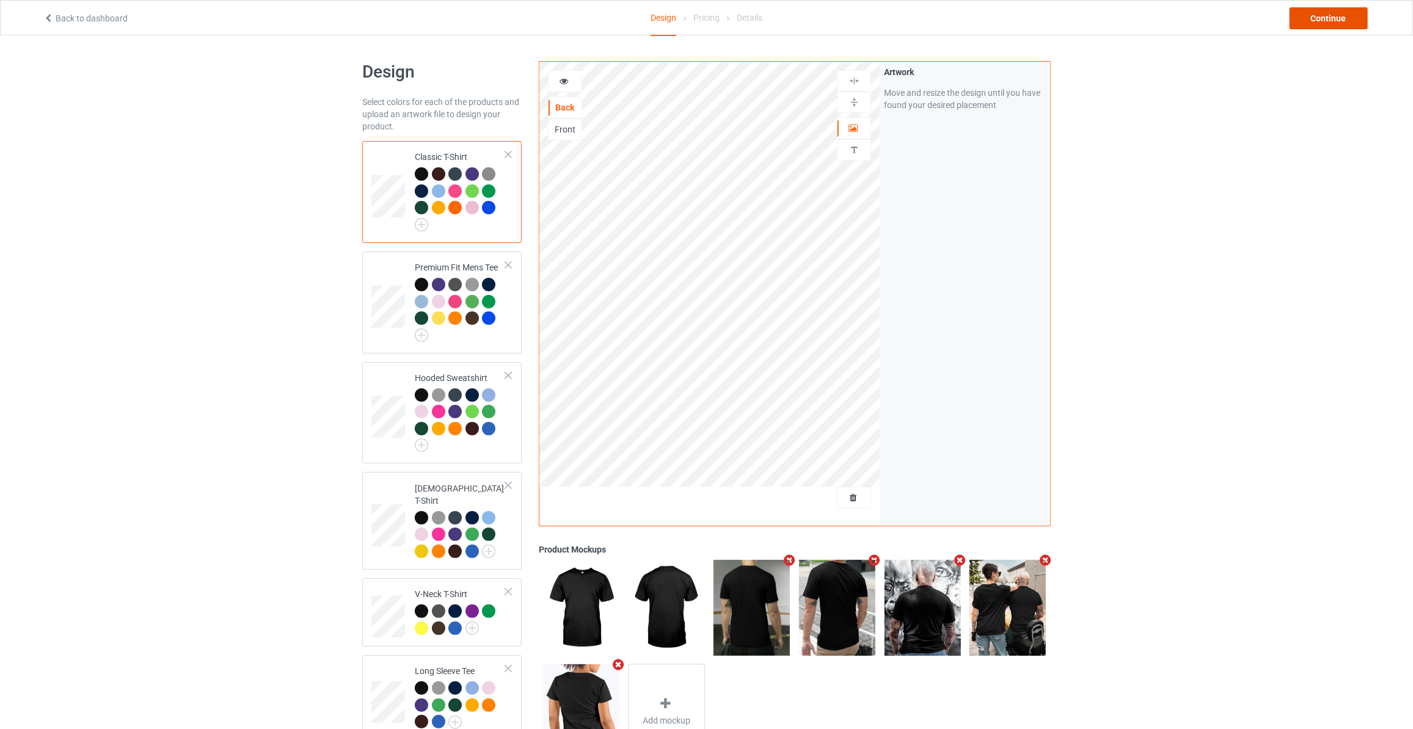
click at [1330, 20] on div "Continue" at bounding box center [1329, 18] width 78 height 22
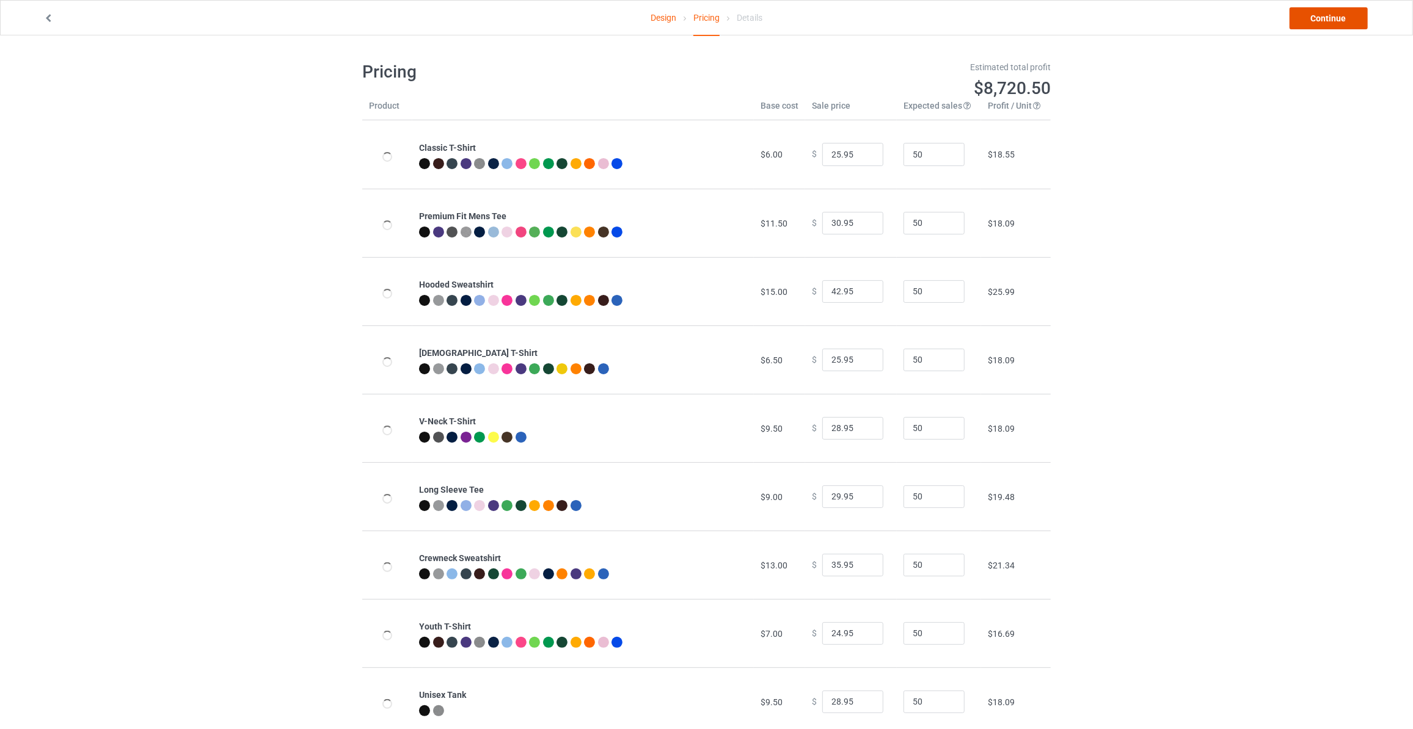
click at [1330, 20] on link "Continue" at bounding box center [1329, 18] width 78 height 22
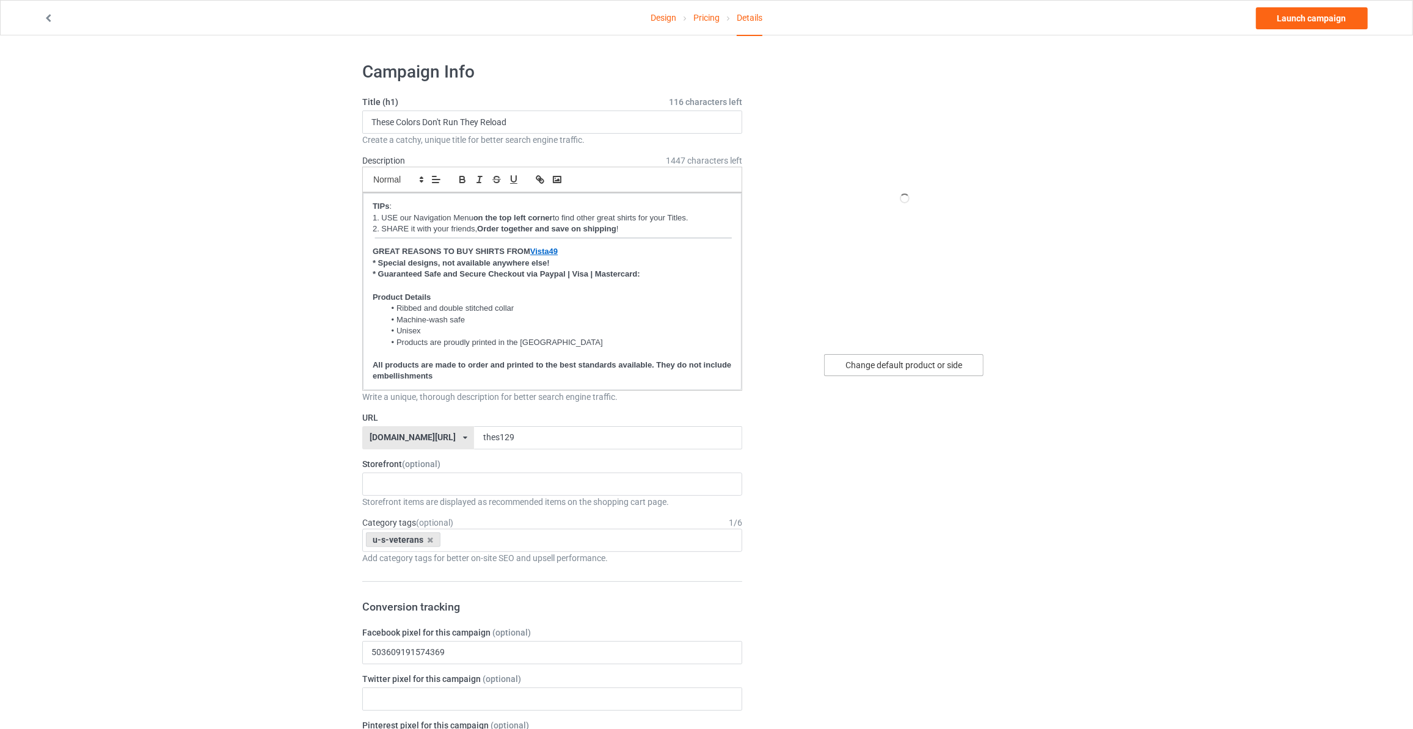
click at [864, 356] on div "Change default product or side" at bounding box center [903, 365] width 159 height 22
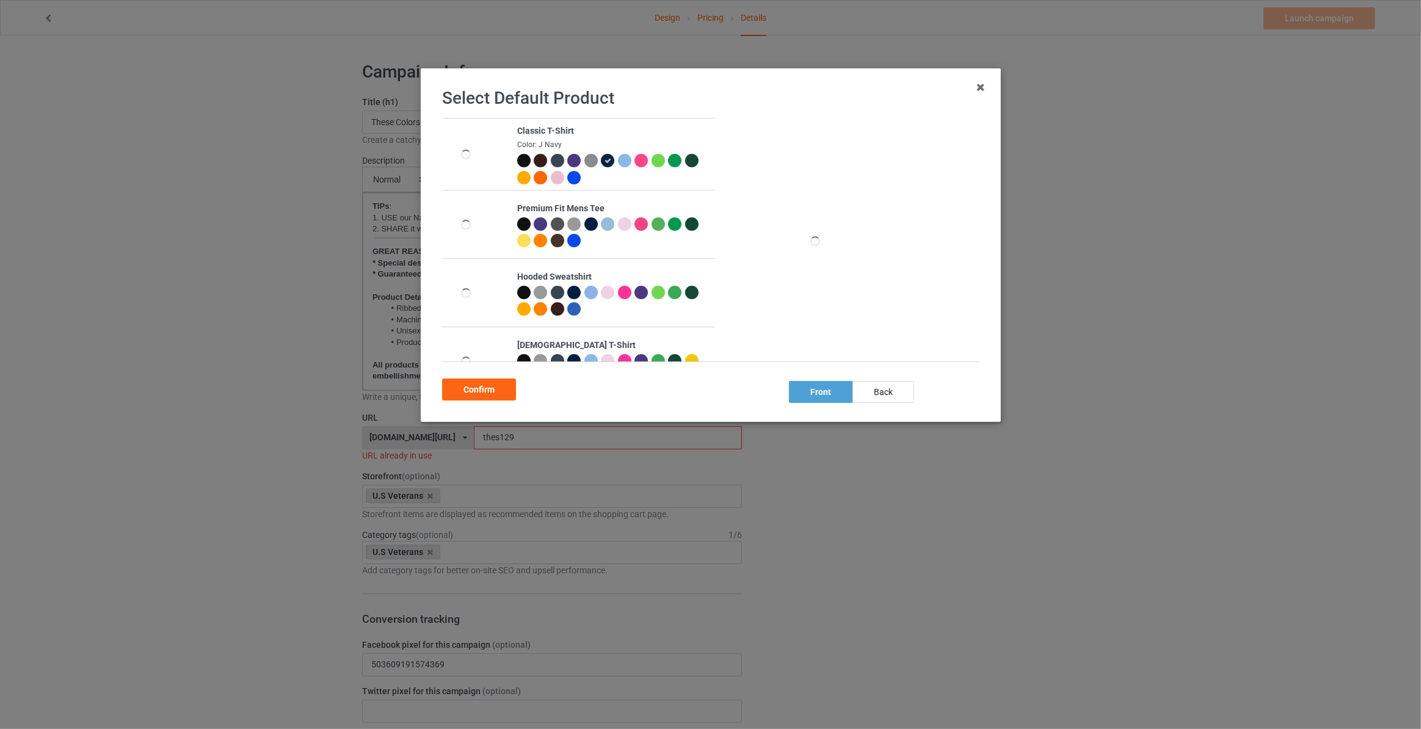
click at [875, 397] on div "back" at bounding box center [884, 392] width 62 height 22
click at [521, 162] on div at bounding box center [523, 160] width 13 height 13
click at [467, 378] on div "Confirm" at bounding box center [711, 387] width 538 height 26
click at [471, 384] on div "Confirm" at bounding box center [479, 390] width 74 height 22
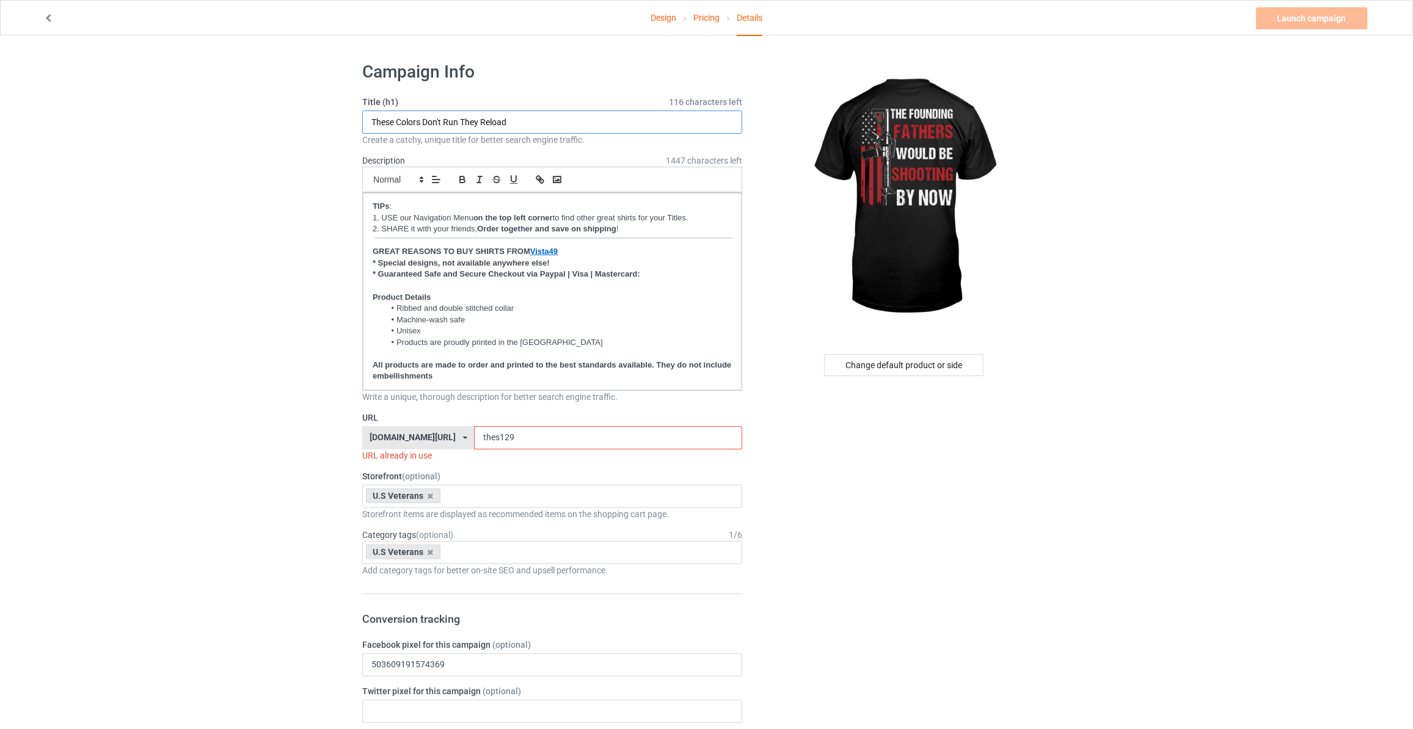
click at [540, 125] on input "These Colors Don't Run They Reload" at bounding box center [552, 122] width 380 height 23
paste input "n"
type input "The Founding Fathers Would Be Shooting By Now"
drag, startPoint x: 528, startPoint y: 440, endPoint x: 247, endPoint y: 431, distance: 281.1
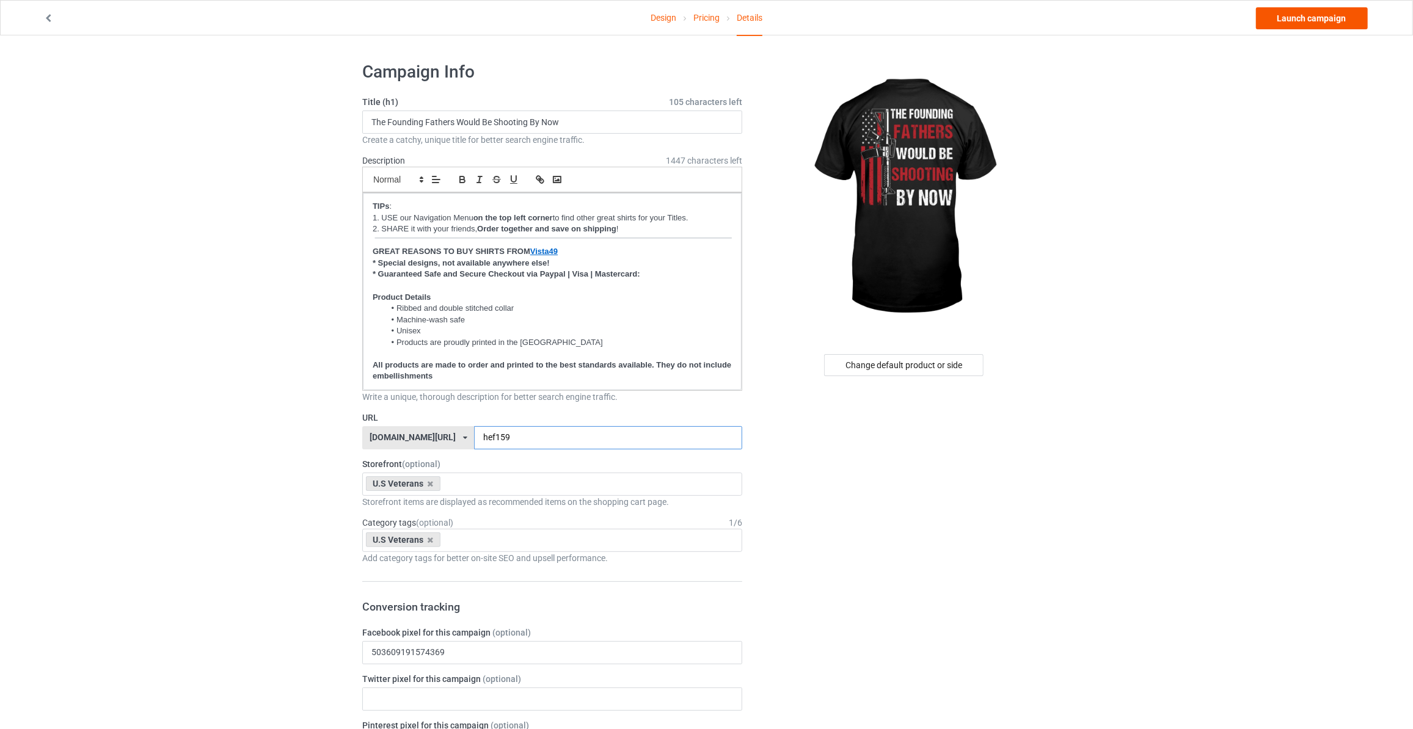
type input "hef159"
click at [1341, 20] on link "Launch campaign" at bounding box center [1312, 18] width 112 height 22
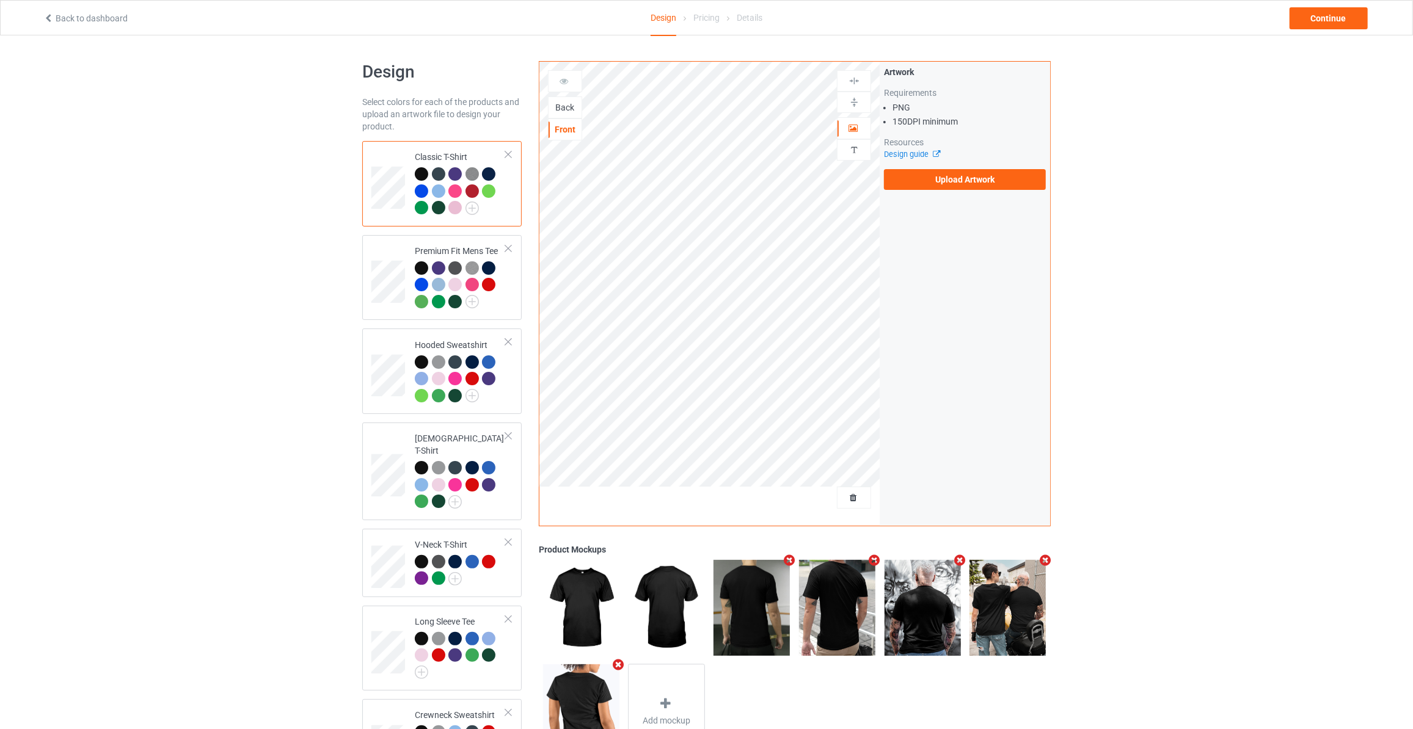
click at [564, 108] on div "Back" at bounding box center [565, 107] width 33 height 12
click at [943, 183] on label "Upload Artwork" at bounding box center [965, 179] width 162 height 21
click at [929, 176] on label "Upload Artwork" at bounding box center [965, 179] width 162 height 21
click at [0, 0] on input "Upload Artwork" at bounding box center [0, 0] width 0 height 0
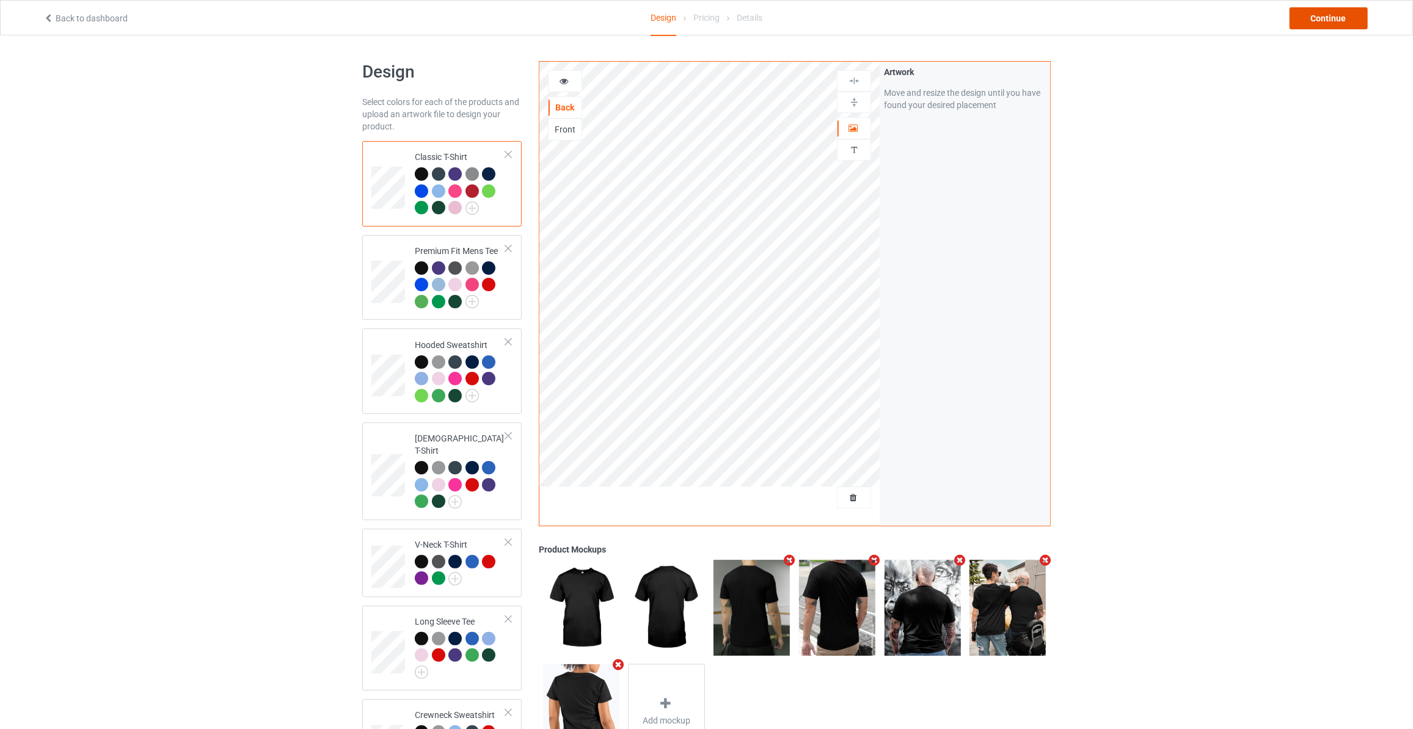
click at [1344, 24] on div "Continue" at bounding box center [1329, 18] width 78 height 22
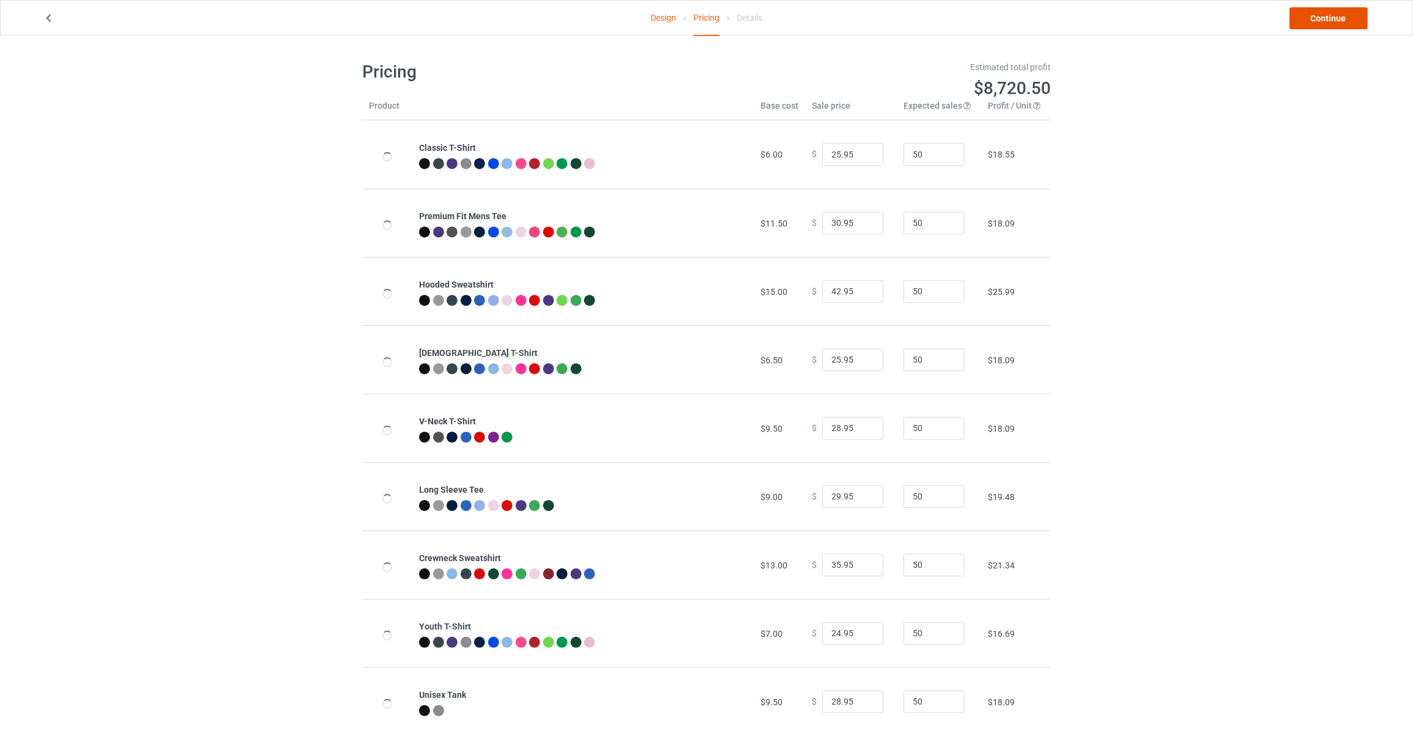
click at [1344, 24] on link "Continue" at bounding box center [1329, 18] width 78 height 22
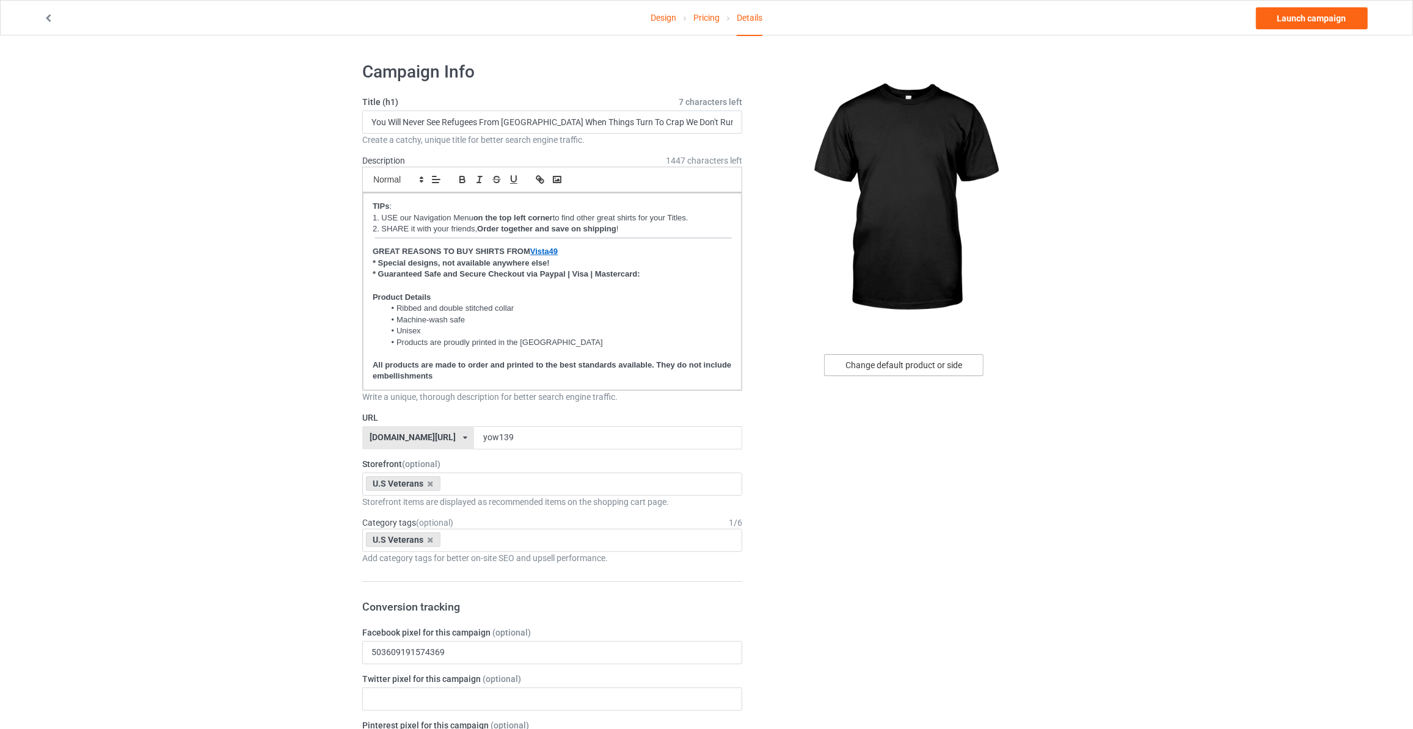
click at [867, 366] on div "Change default product or side" at bounding box center [903, 365] width 159 height 22
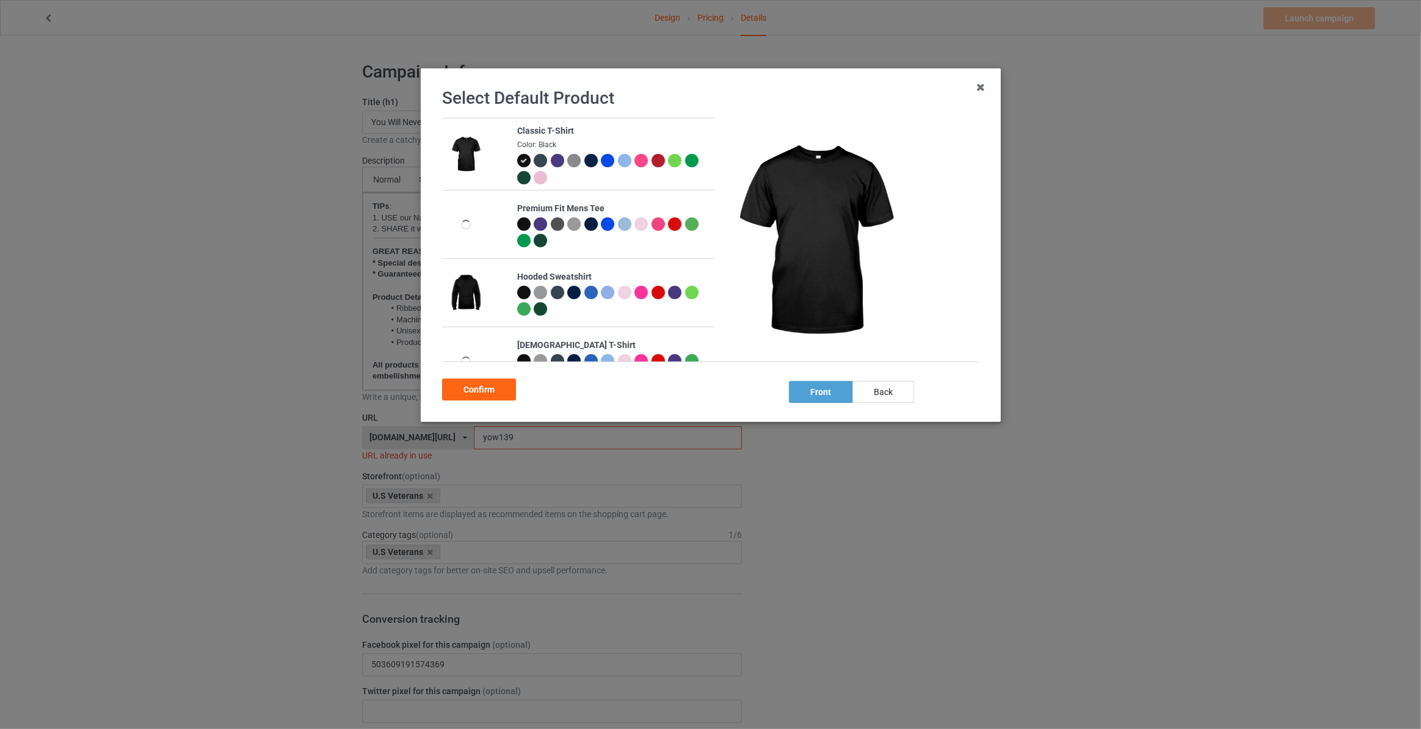
click at [882, 390] on div "back" at bounding box center [884, 392] width 62 height 22
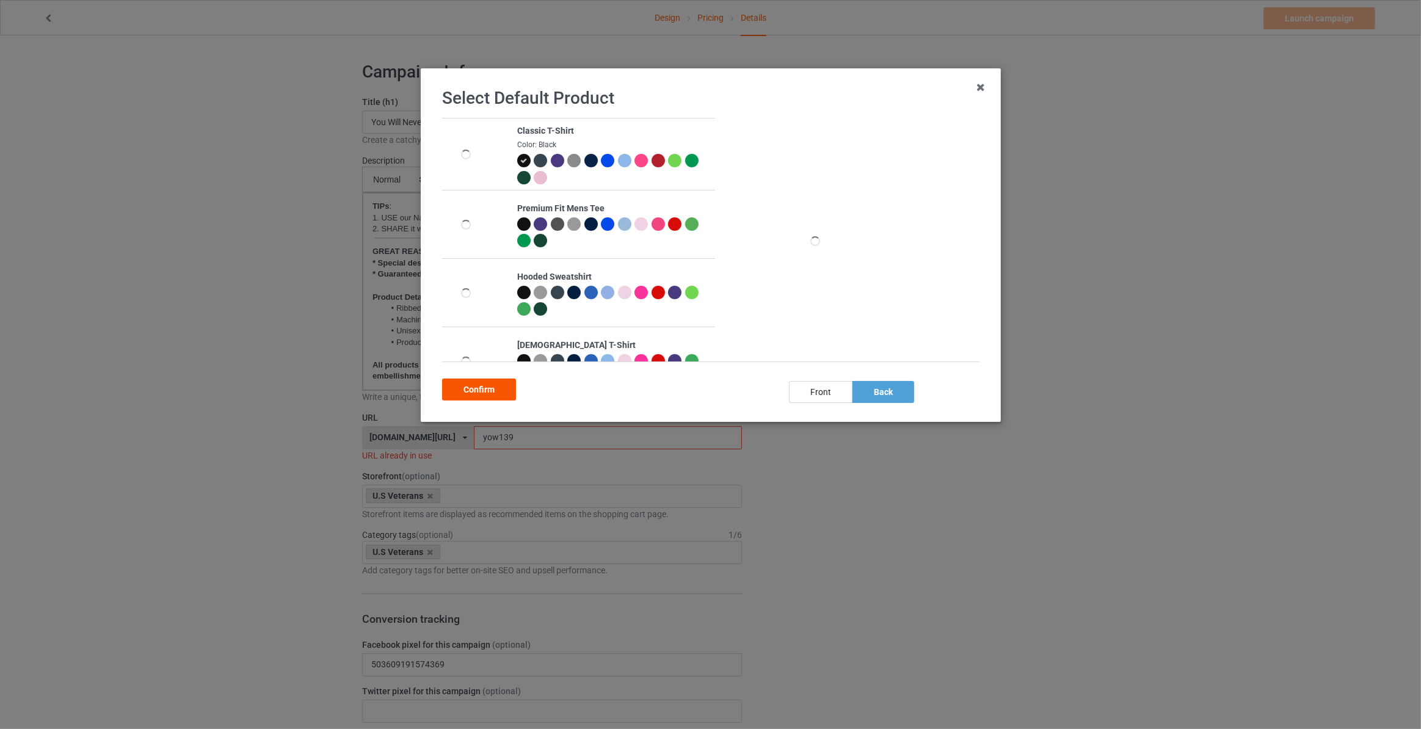
click at [509, 385] on div "Confirm" at bounding box center [479, 390] width 74 height 22
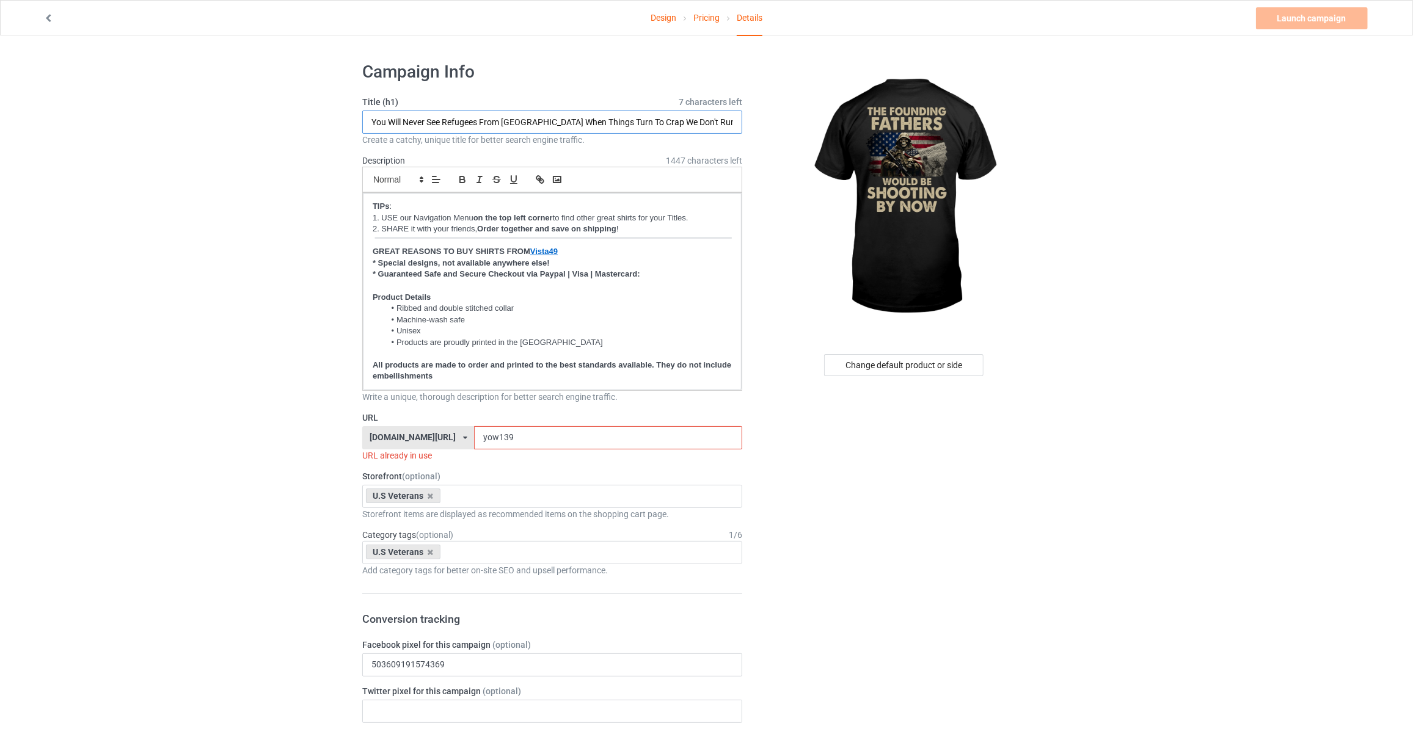
click at [544, 120] on input "You Will Never See Refugees From [GEOGRAPHIC_DATA] When Things Turn To Crap We …" at bounding box center [552, 122] width 380 height 23
paste input "The Founding Fathers Would Be Shooting By Now"
type input "The Founding Fathers Would Be Shooting By Now"
drag, startPoint x: 287, startPoint y: 301, endPoint x: 334, endPoint y: 332, distance: 56.4
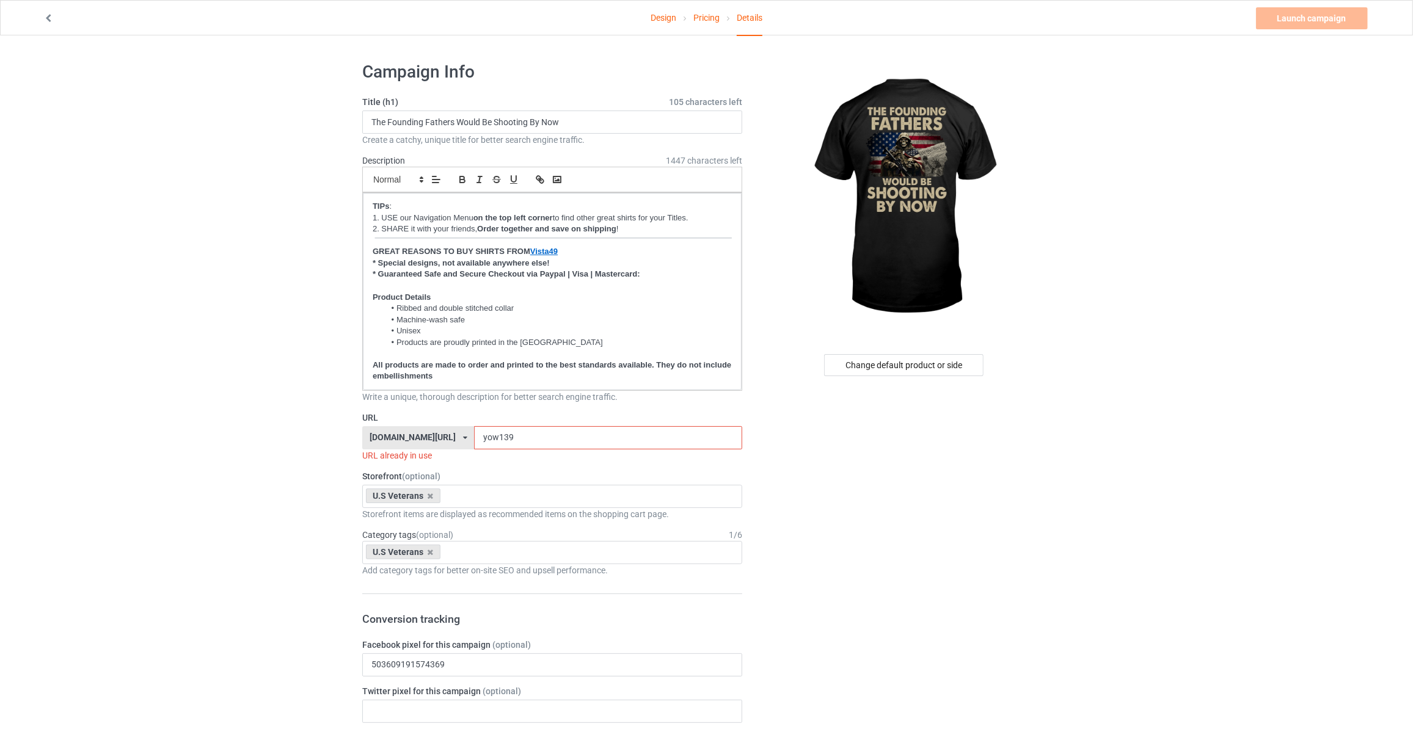
drag, startPoint x: 494, startPoint y: 439, endPoint x: 214, endPoint y: 429, distance: 279.9
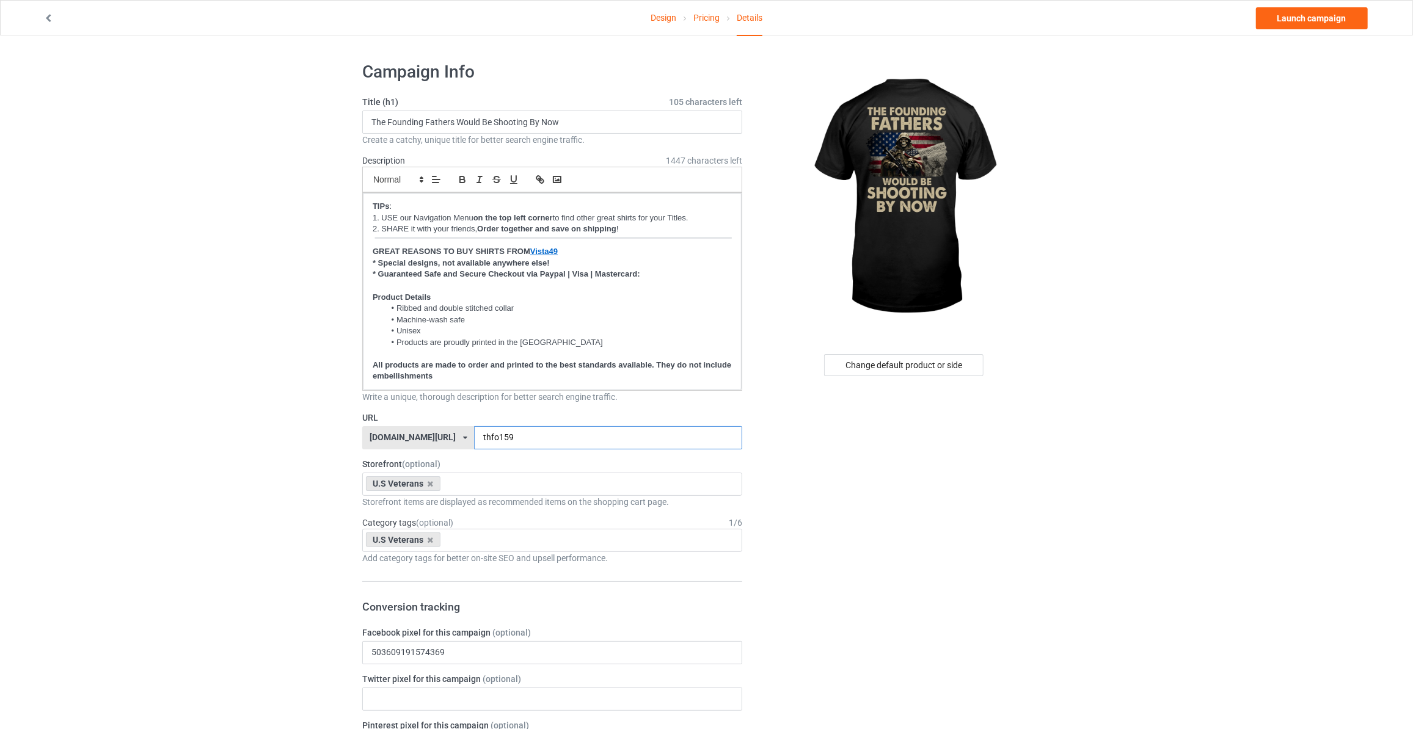
type input "thfo159"
click at [1316, 15] on link "Launch campaign" at bounding box center [1312, 18] width 112 height 22
